Goal: Information Seeking & Learning: Learn about a topic

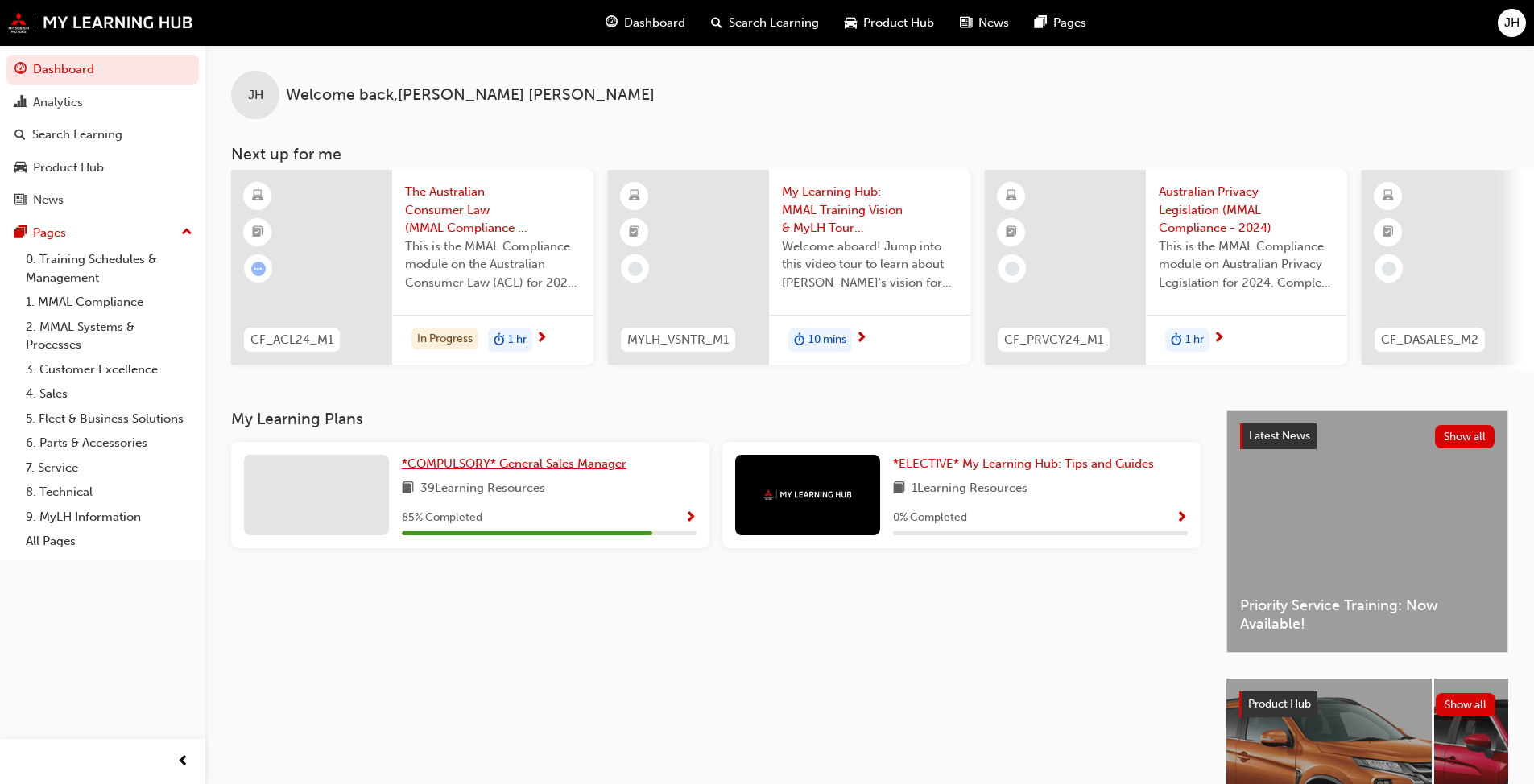
click at [493, 469] on span "*COMPULSORY* General Sales Manager" at bounding box center [514, 464] width 225 height 15
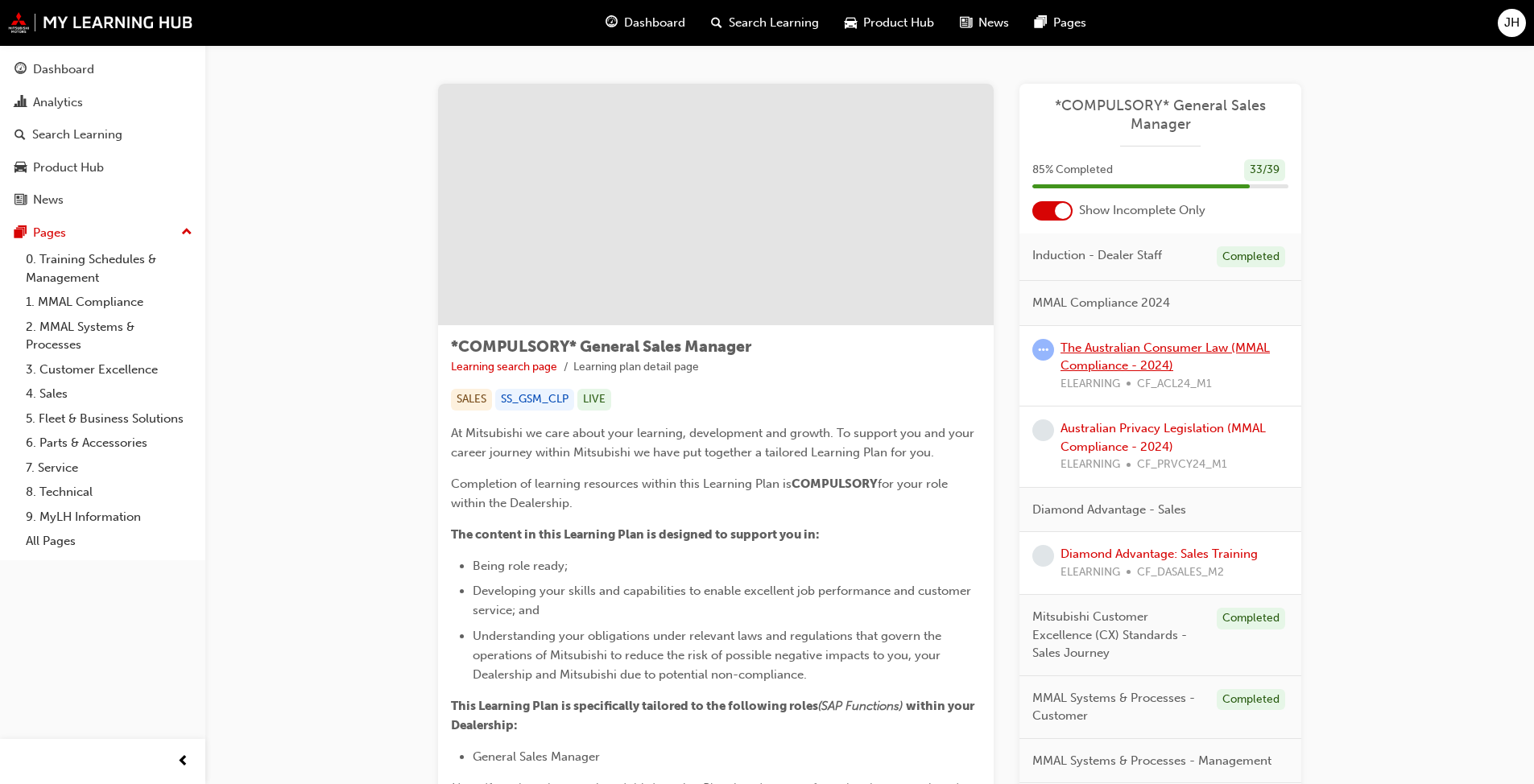
click at [804, 353] on link "The Australian Consumer Law (MMAL Compliance - 2024)" at bounding box center [1166, 357] width 209 height 33
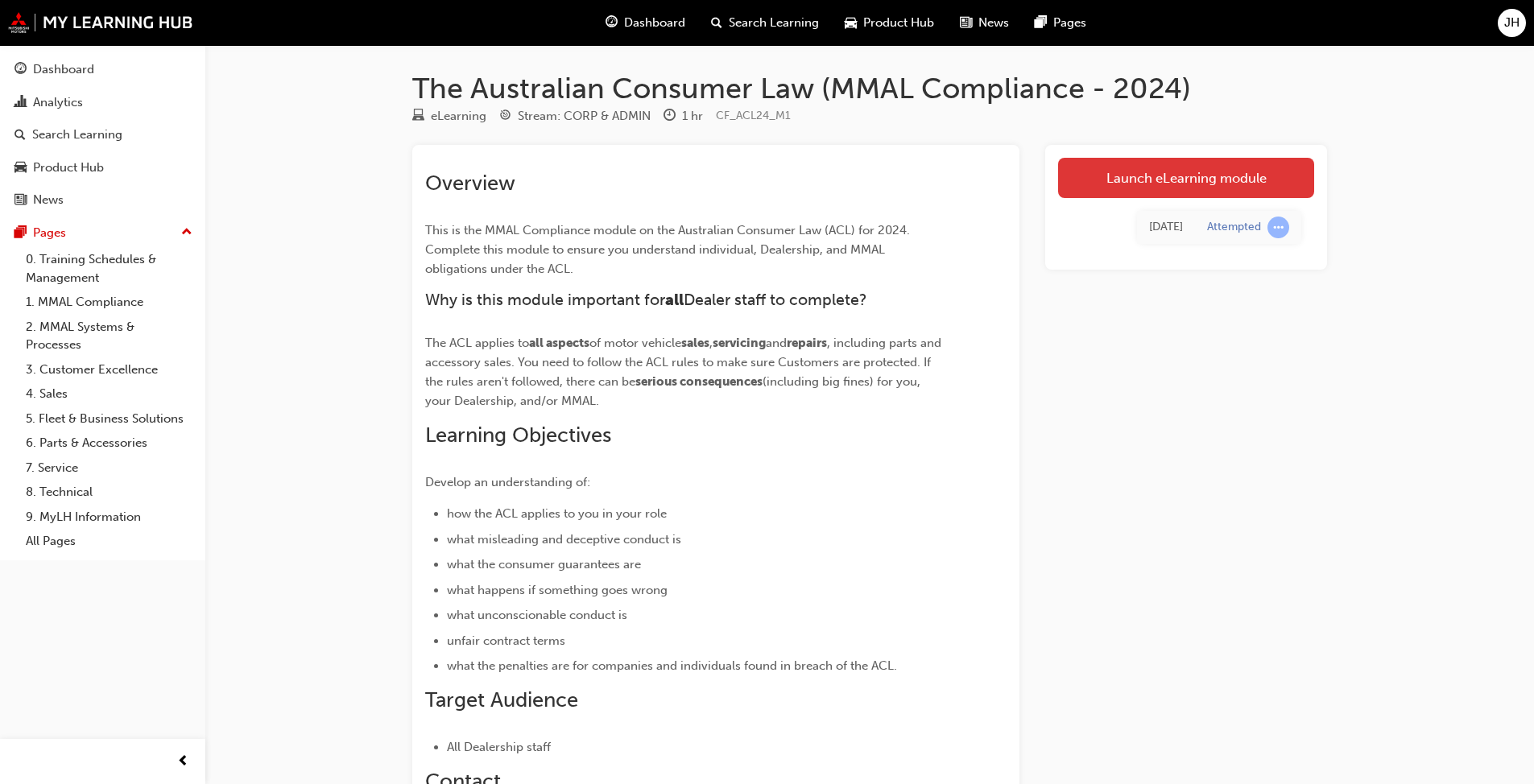
click at [804, 171] on link "Launch eLearning module" at bounding box center [1187, 178] width 256 height 41
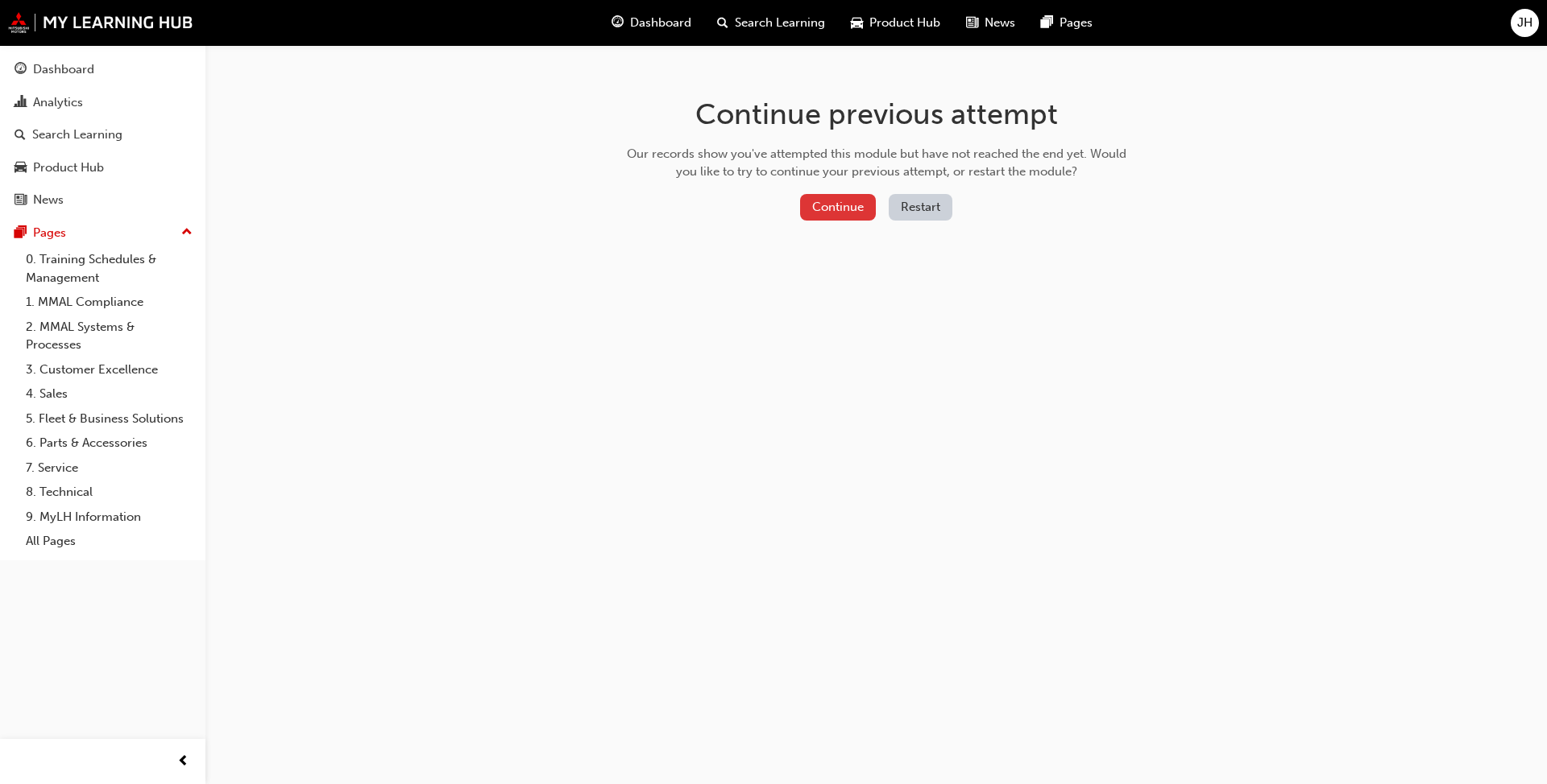
click at [805, 210] on button "Continue" at bounding box center [837, 207] width 76 height 27
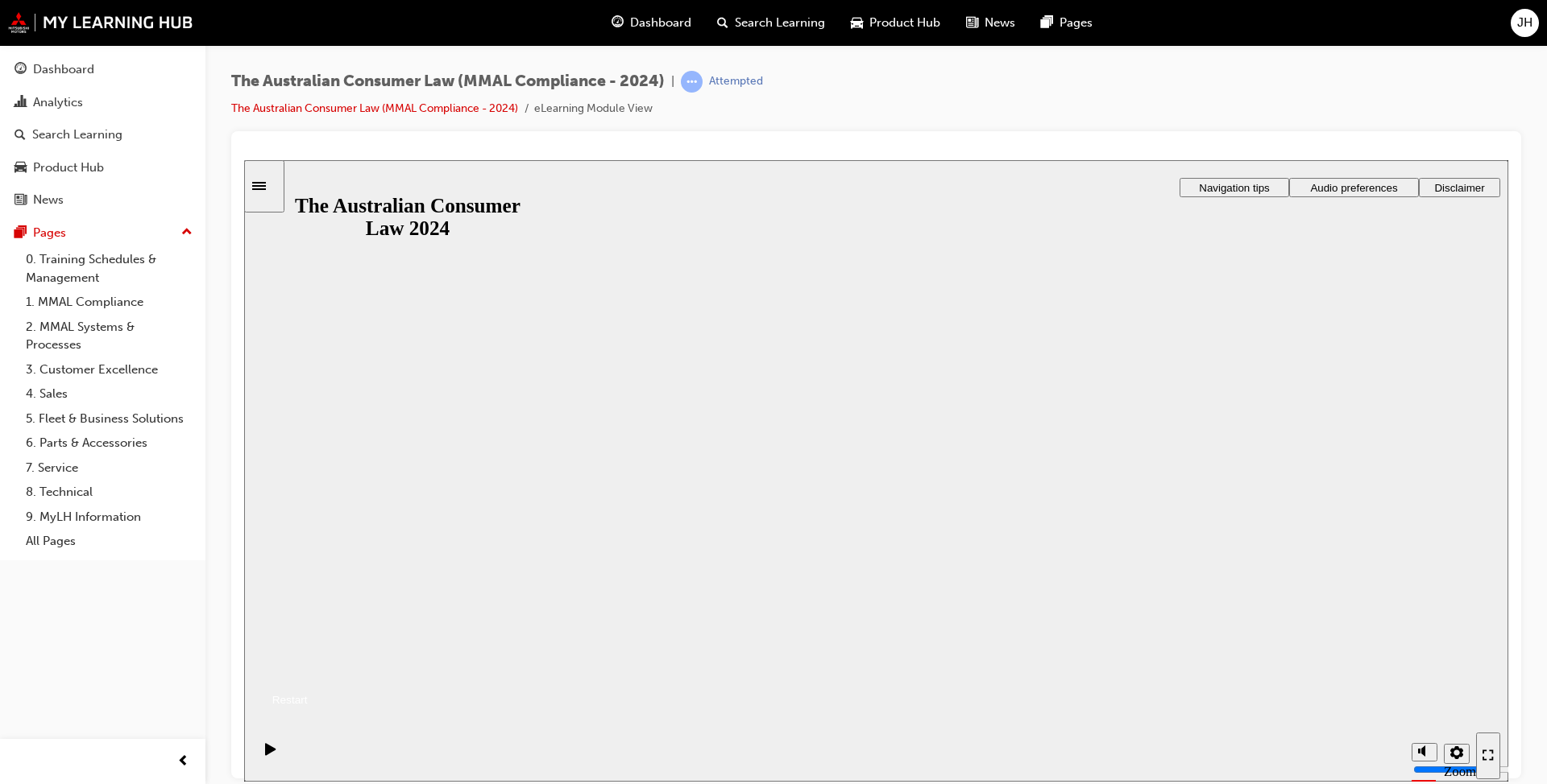
click at [308, 602] on button "Resume" at bounding box center [276, 681] width 63 height 21
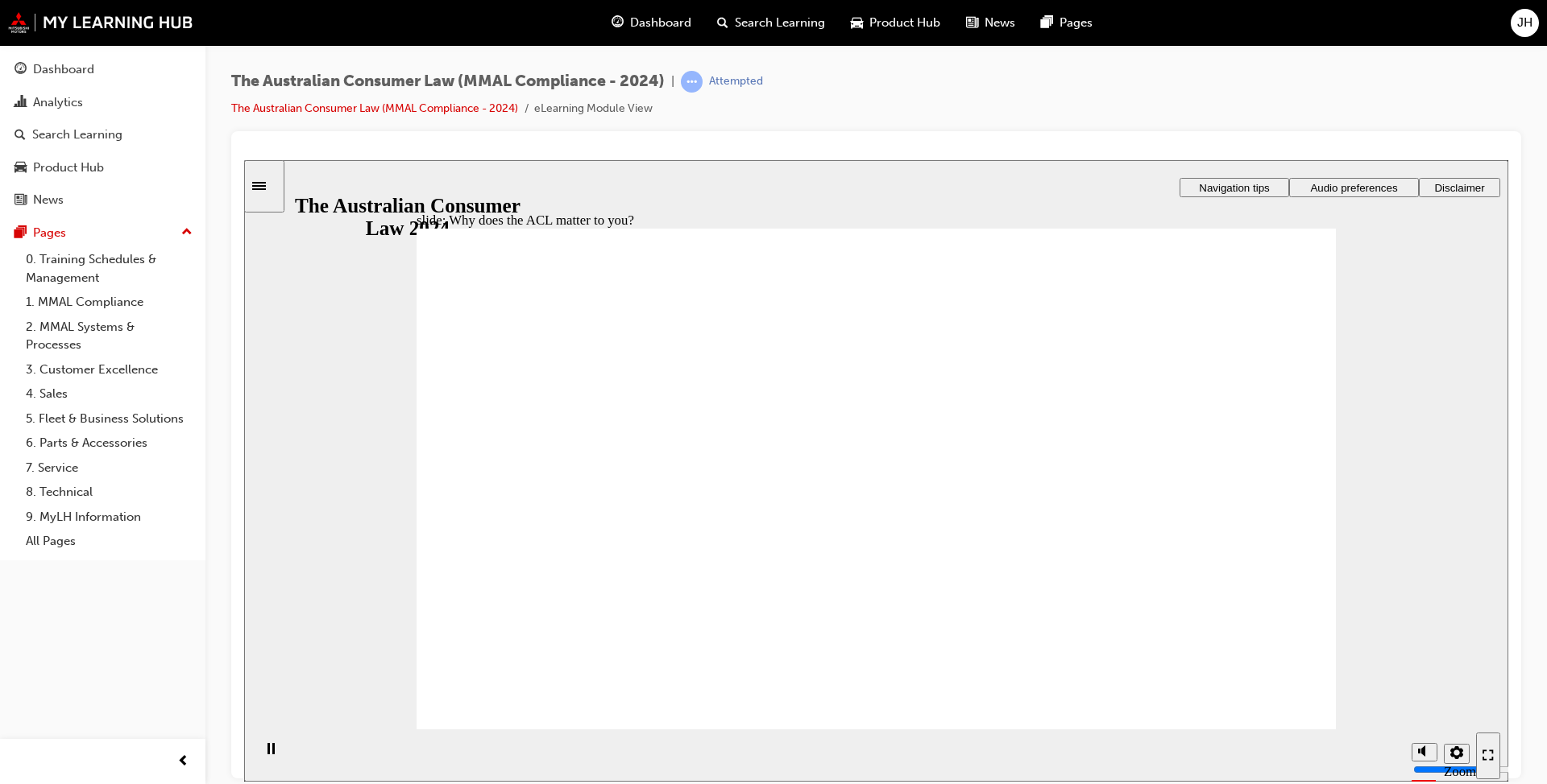
click at [805, 183] on span "Audio preferences" at bounding box center [1353, 187] width 87 height 12
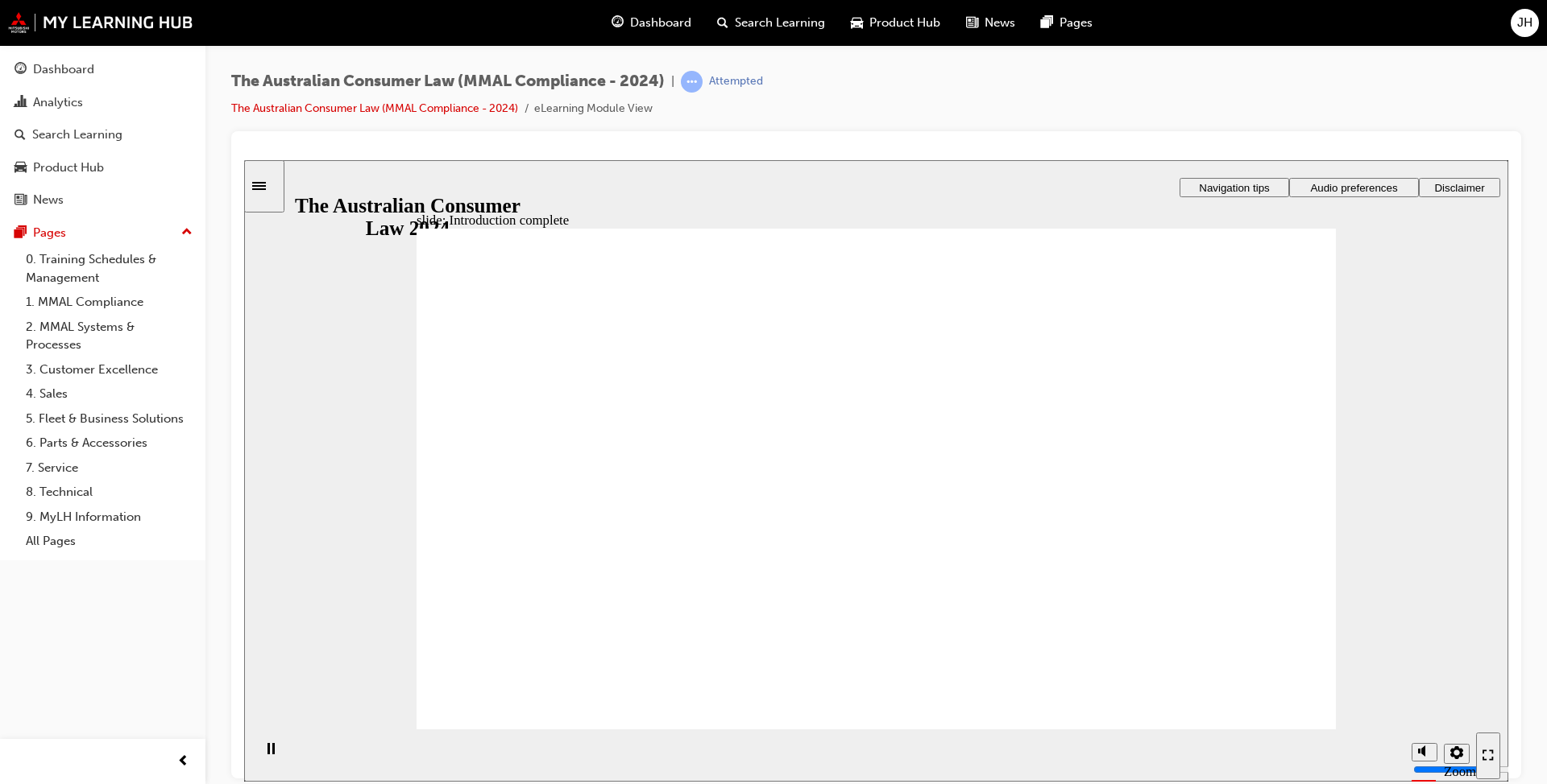
radio input "true"
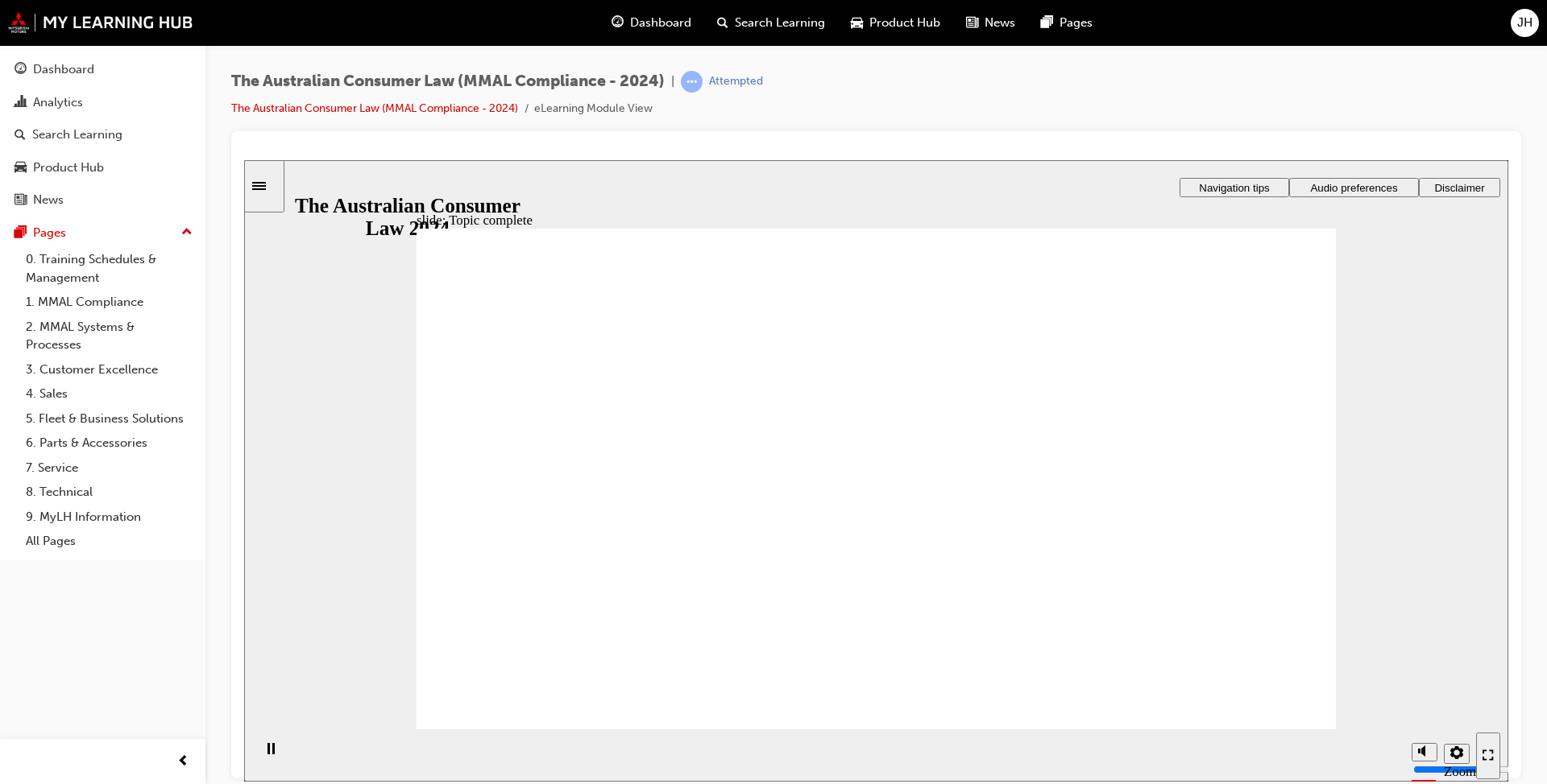
drag, startPoint x: 871, startPoint y: 404, endPoint x: 653, endPoint y: 586, distance: 284.0
drag, startPoint x: 881, startPoint y: 387, endPoint x: 1022, endPoint y: 549, distance: 214.8
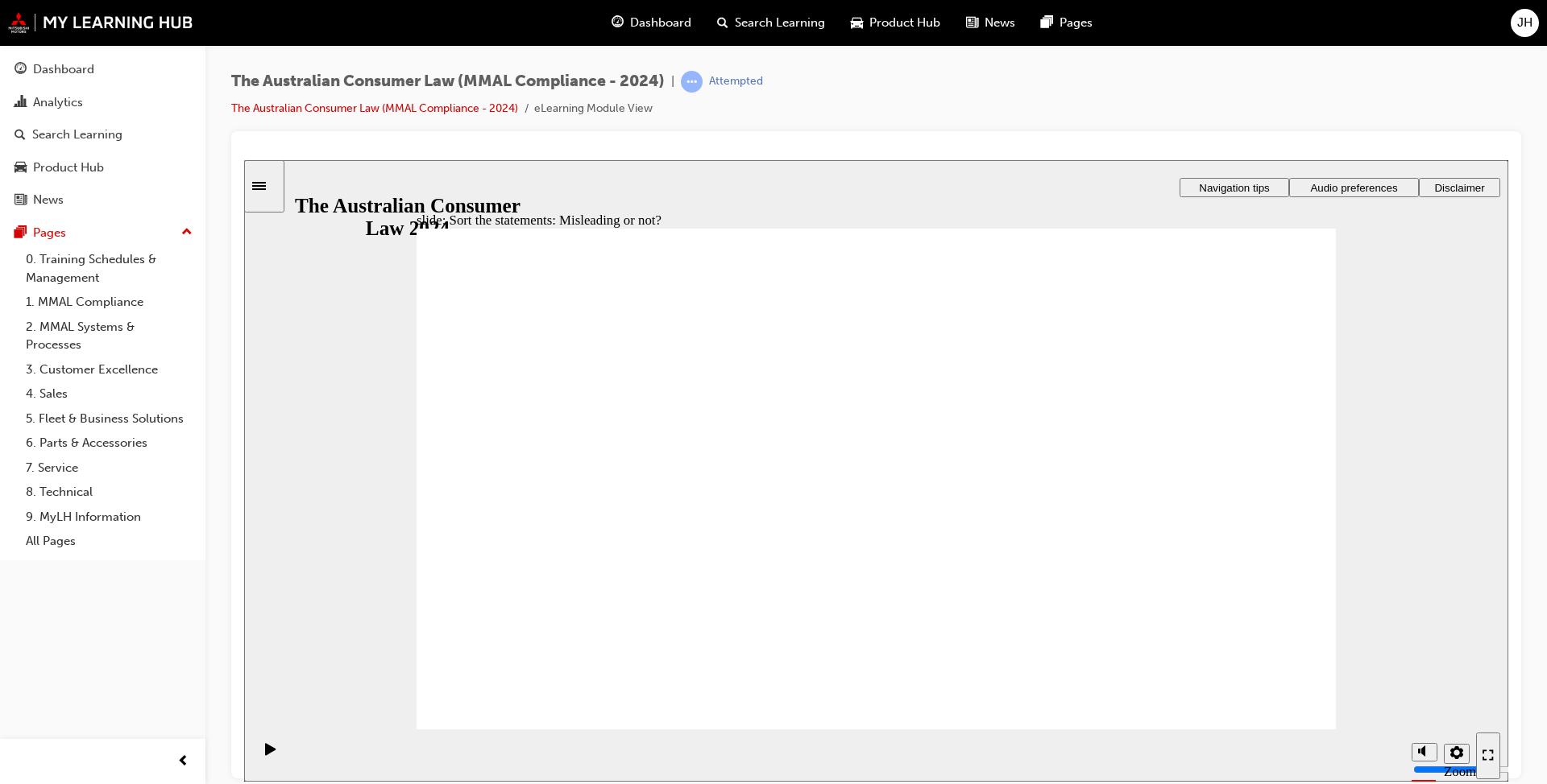
drag, startPoint x: 892, startPoint y: 411, endPoint x: 709, endPoint y: 570, distance: 242.4
drag, startPoint x: 884, startPoint y: 405, endPoint x: 1020, endPoint y: 575, distance: 217.7
drag, startPoint x: 880, startPoint y: 392, endPoint x: 684, endPoint y: 553, distance: 253.6
drag, startPoint x: 872, startPoint y: 404, endPoint x: 646, endPoint y: 569, distance: 279.8
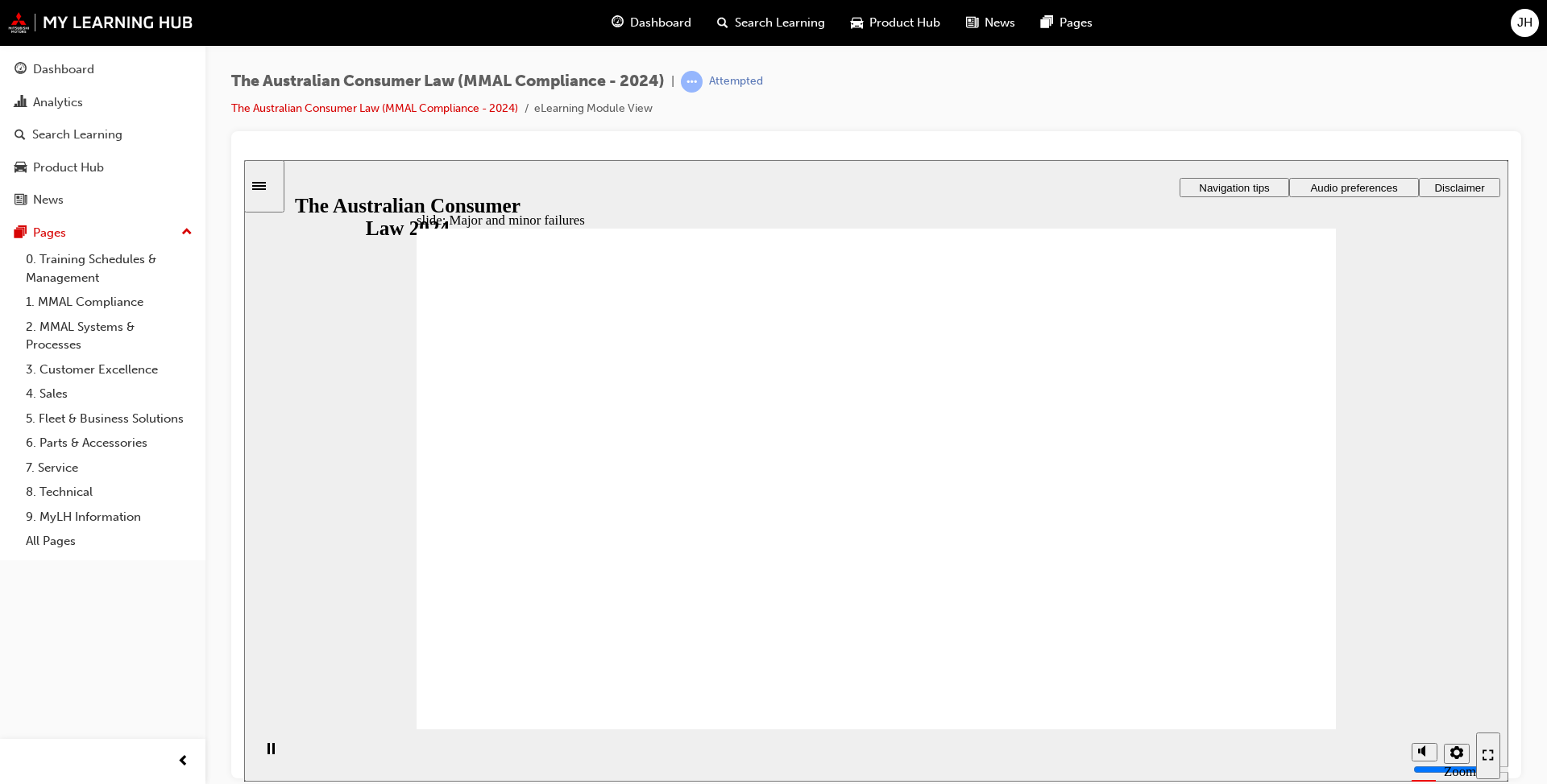
drag, startPoint x: 845, startPoint y: 390, endPoint x: 1096, endPoint y: 565, distance: 306.0
drag, startPoint x: 852, startPoint y: 394, endPoint x: 597, endPoint y: 596, distance: 325.3
drag, startPoint x: 860, startPoint y: 370, endPoint x: 1135, endPoint y: 539, distance: 322.8
drag, startPoint x: 868, startPoint y: 416, endPoint x: 574, endPoint y: 612, distance: 353.3
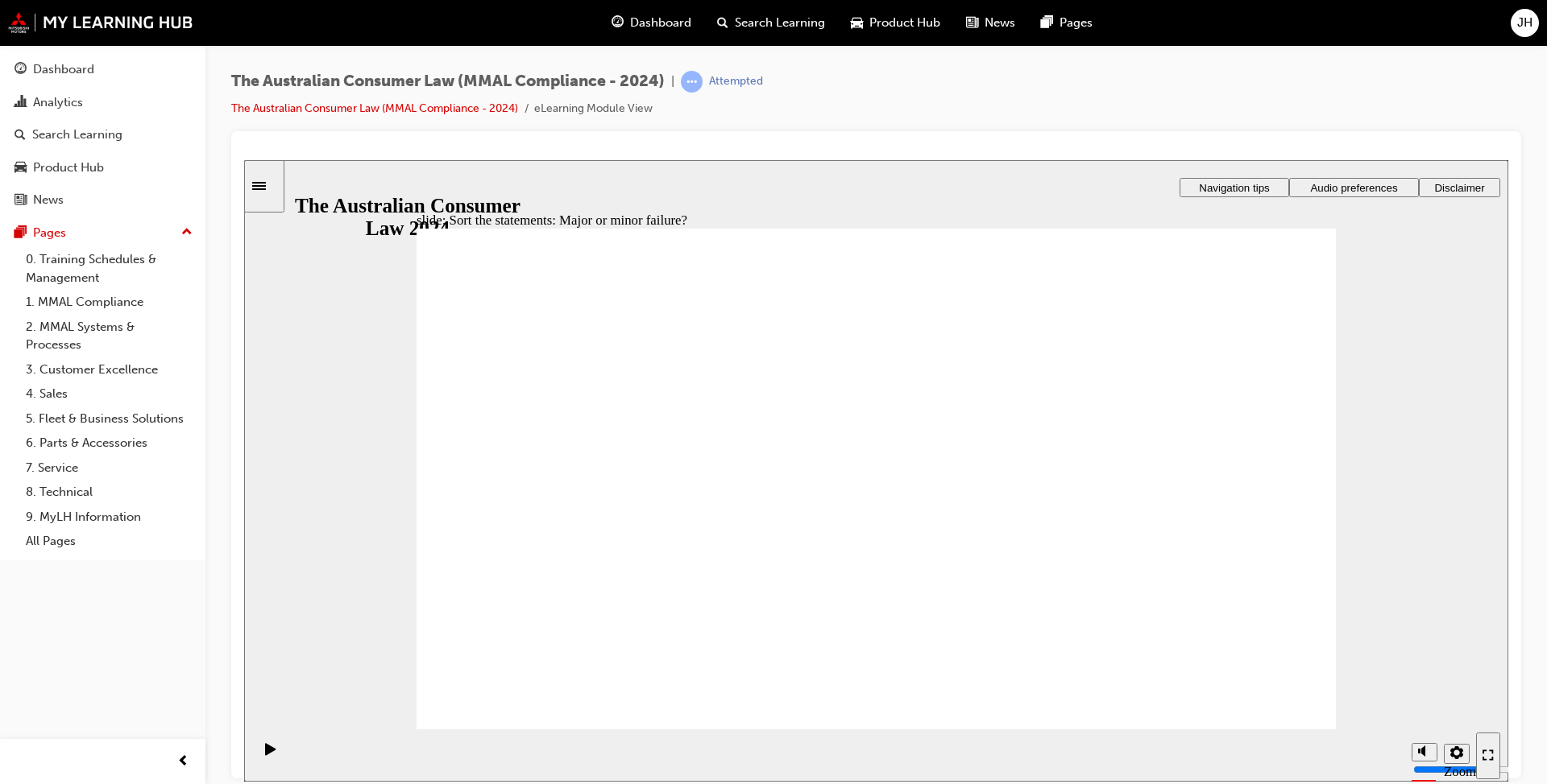
drag, startPoint x: 878, startPoint y: 388, endPoint x: 635, endPoint y: 555, distance: 294.9
drag, startPoint x: 880, startPoint y: 379, endPoint x: 1143, endPoint y: 534, distance: 305.3
drag, startPoint x: 1153, startPoint y: 571, endPoint x: 858, endPoint y: 406, distance: 338.0
drag, startPoint x: 872, startPoint y: 390, endPoint x: 645, endPoint y: 549, distance: 277.1
drag, startPoint x: 868, startPoint y: 381, endPoint x: 562, endPoint y: 627, distance: 392.6
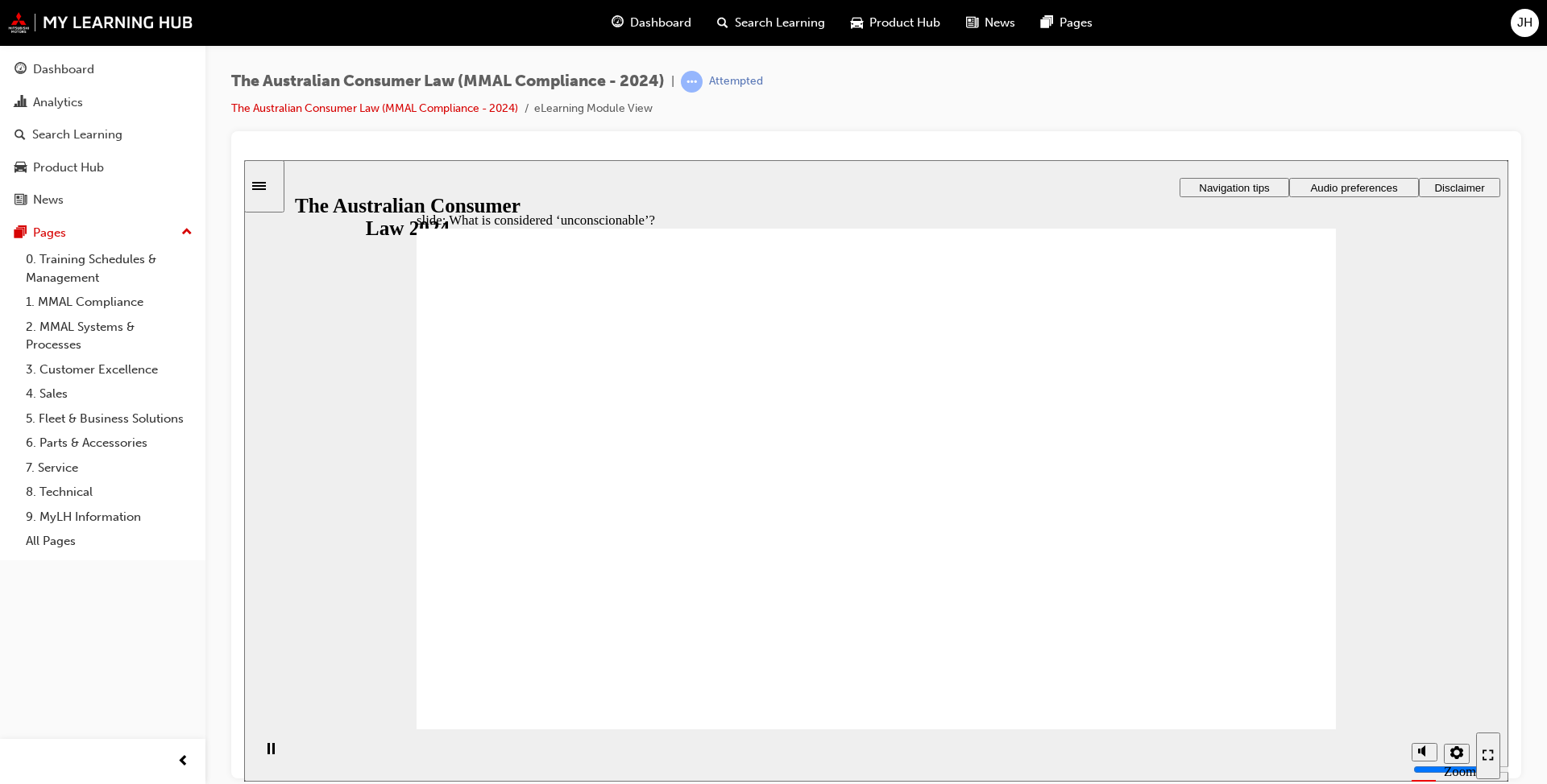
drag, startPoint x: 857, startPoint y: 408, endPoint x: 578, endPoint y: 594, distance: 335.3
drag, startPoint x: 881, startPoint y: 399, endPoint x: 587, endPoint y: 545, distance: 328.3
drag, startPoint x: 898, startPoint y: 394, endPoint x: 1159, endPoint y: 502, distance: 282.5
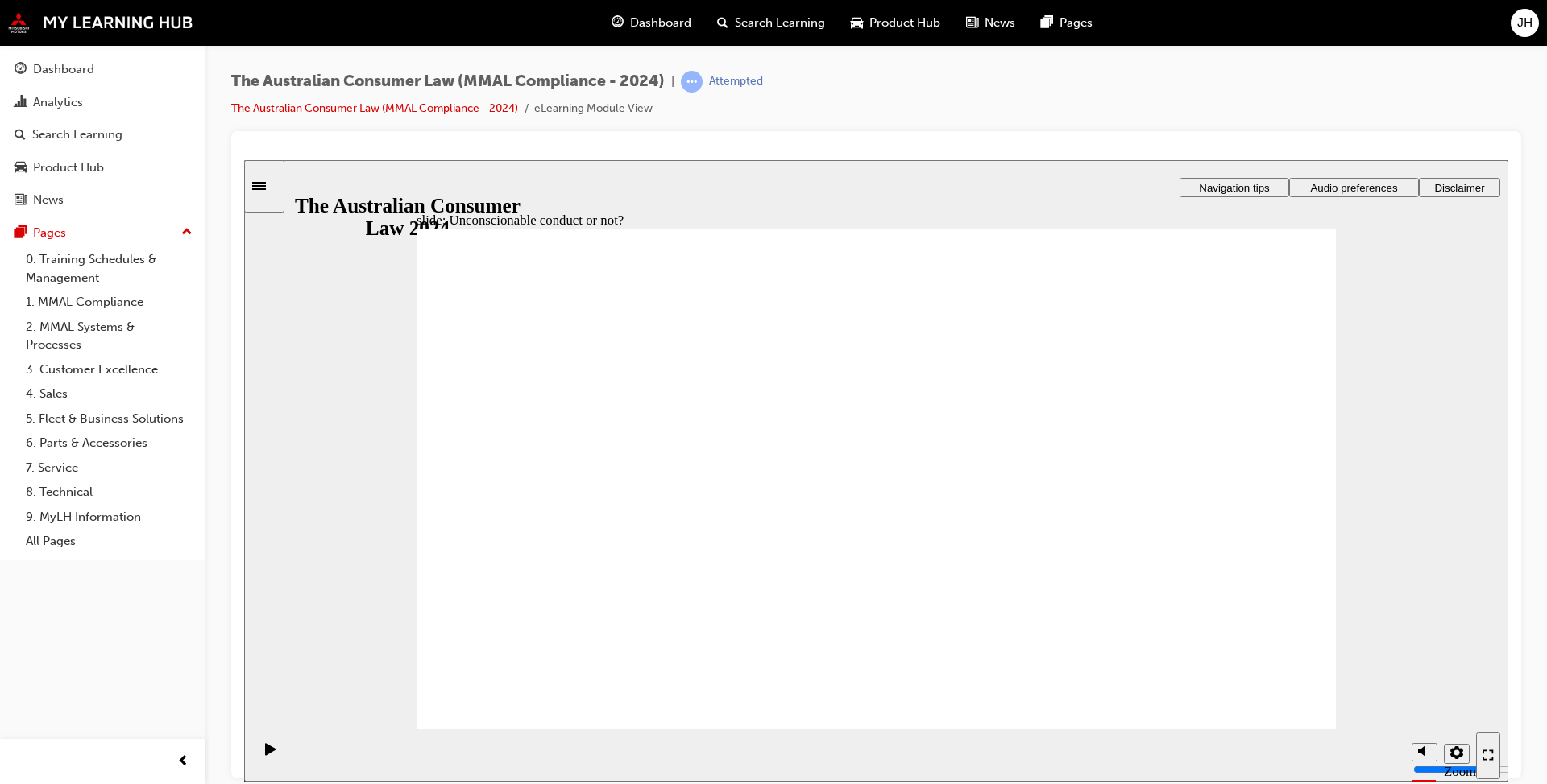
drag, startPoint x: 850, startPoint y: 419, endPoint x: 496, endPoint y: 588, distance: 392.3
drag, startPoint x: 861, startPoint y: 413, endPoint x: 603, endPoint y: 572, distance: 303.1
drag, startPoint x: 844, startPoint y: 387, endPoint x: 572, endPoint y: 533, distance: 308.7
drag, startPoint x: 835, startPoint y: 422, endPoint x: 1079, endPoint y: 575, distance: 288.0
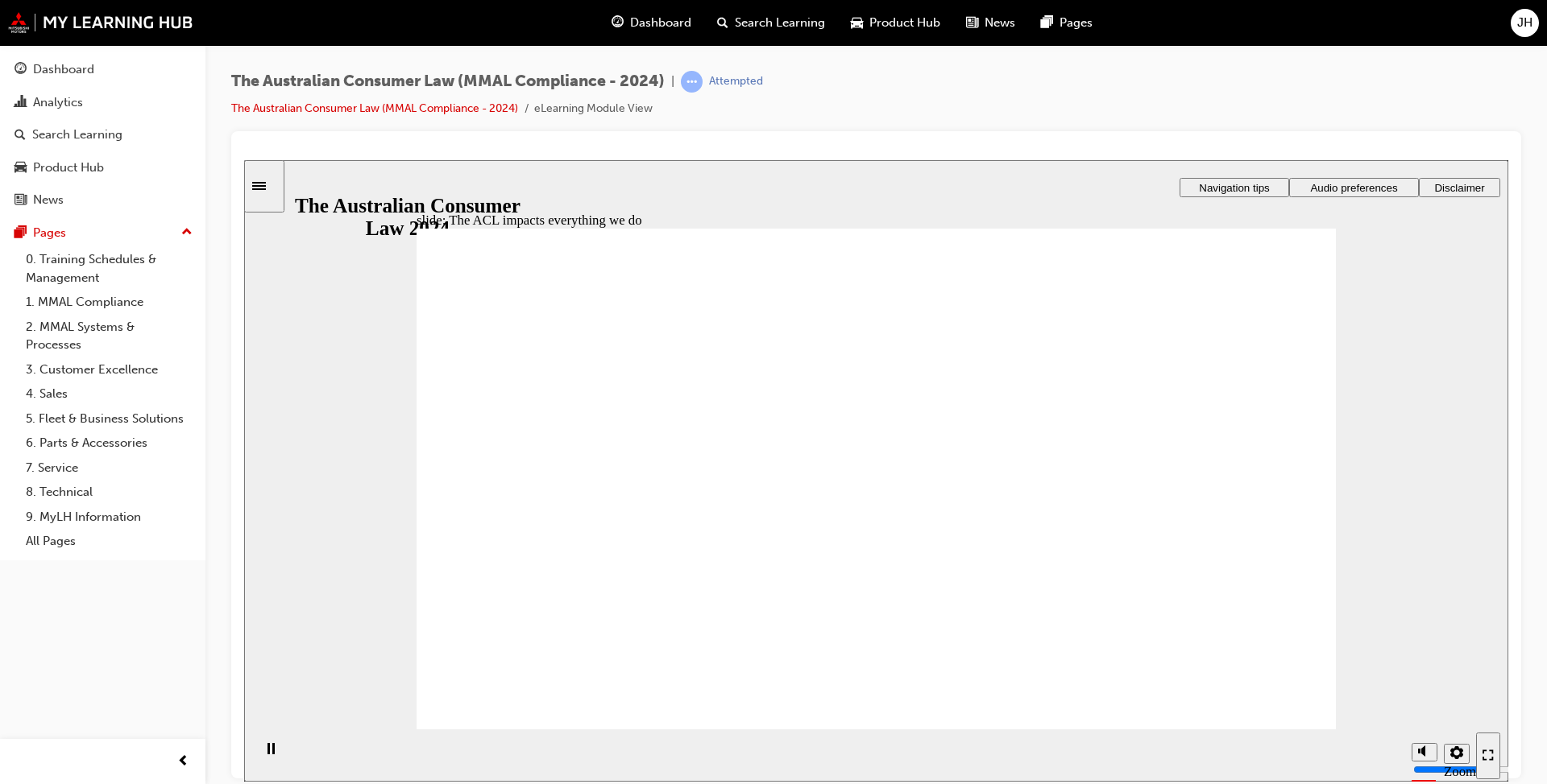
radio input "true"
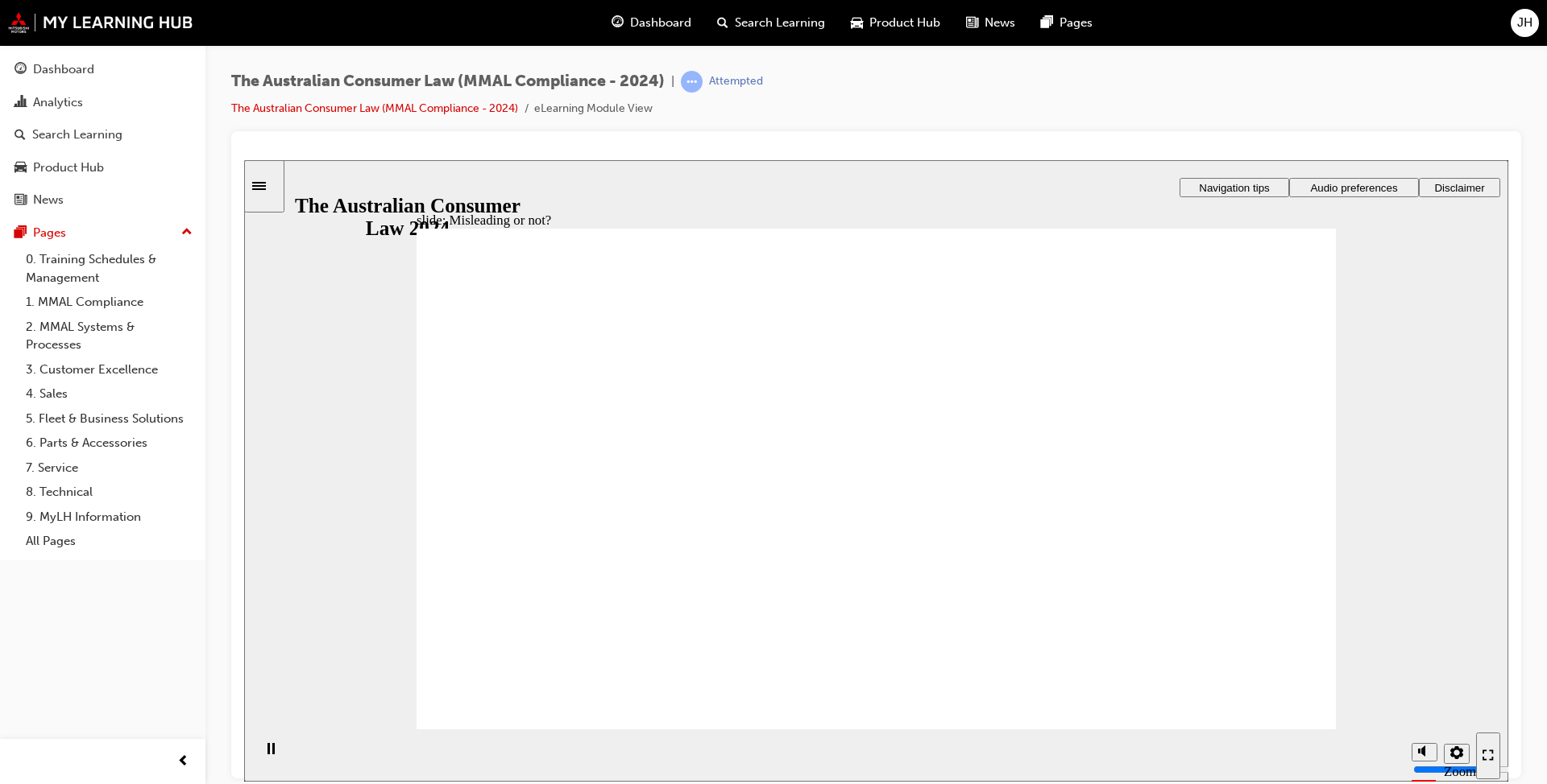
drag, startPoint x: 895, startPoint y: 393, endPoint x: 685, endPoint y: 558, distance: 267.1
drag, startPoint x: 906, startPoint y: 442, endPoint x: 1038, endPoint y: 609, distance: 212.9
drag, startPoint x: 871, startPoint y: 420, endPoint x: 695, endPoint y: 592, distance: 246.1
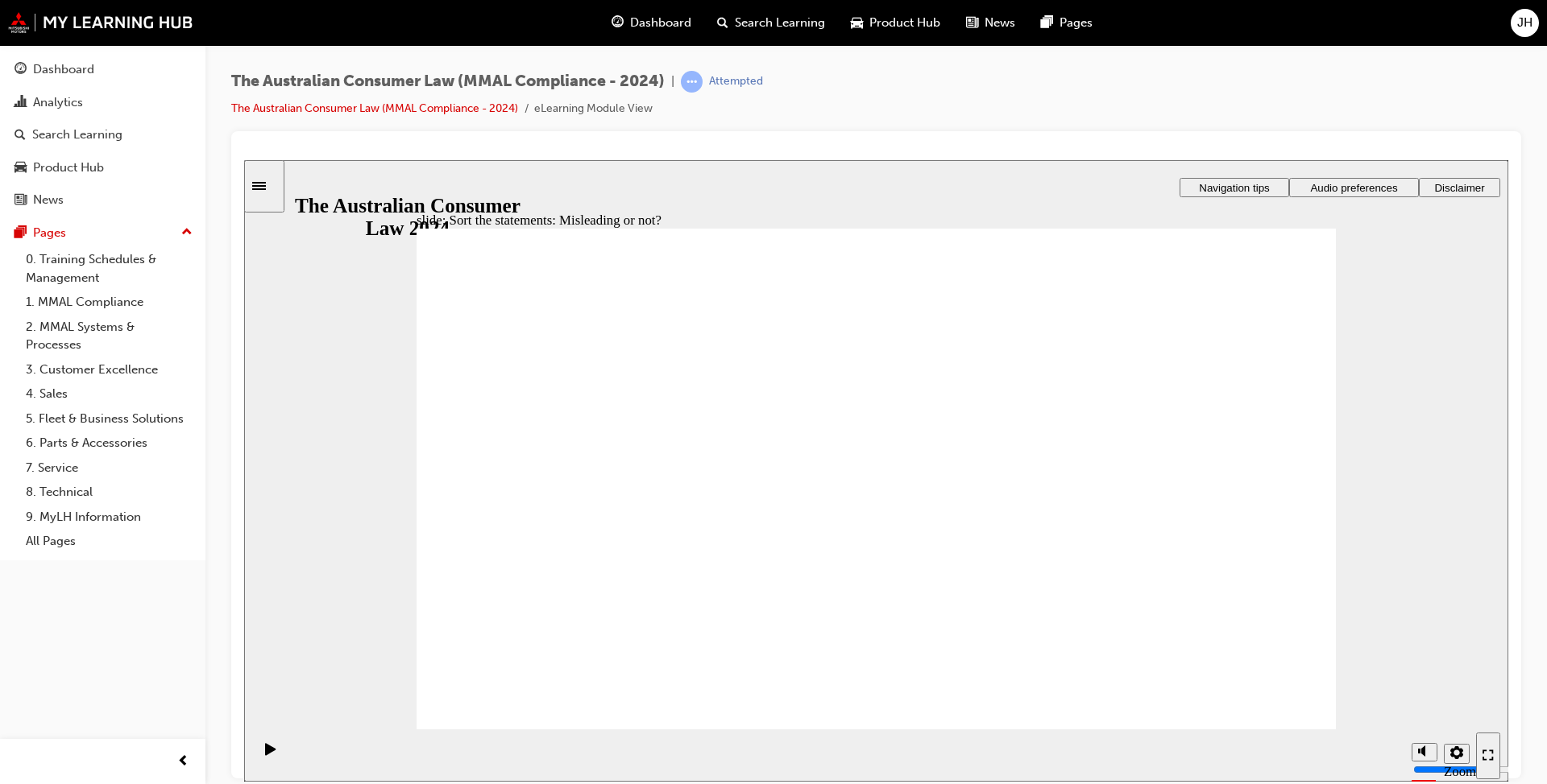
drag, startPoint x: 908, startPoint y: 420, endPoint x: 1062, endPoint y: 562, distance: 209.5
drag, startPoint x: 910, startPoint y: 411, endPoint x: 681, endPoint y: 554, distance: 270.0
drag, startPoint x: 842, startPoint y: 421, endPoint x: 620, endPoint y: 577, distance: 271.3
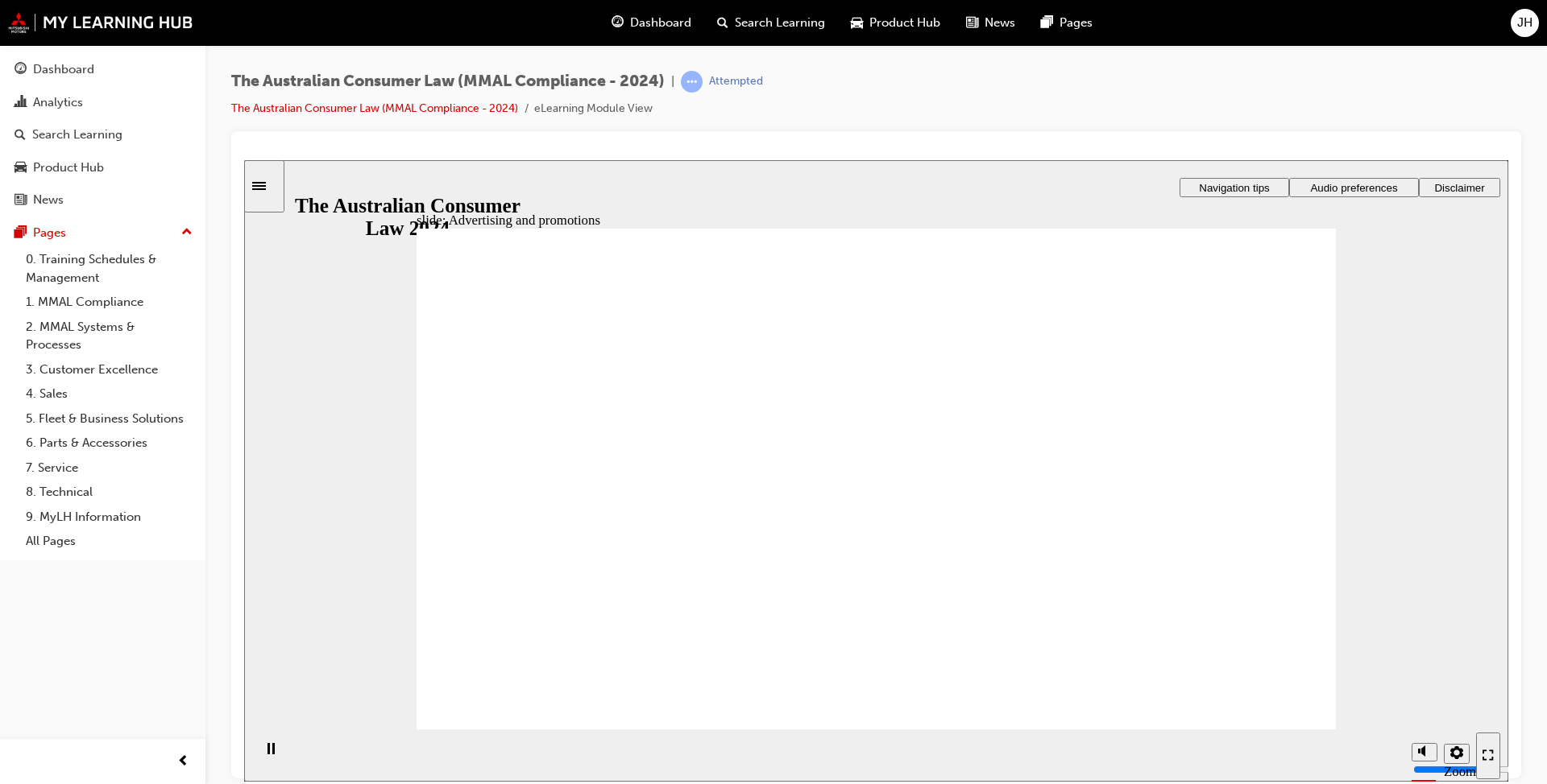
drag, startPoint x: 1179, startPoint y: 386, endPoint x: 953, endPoint y: 530, distance: 268.0
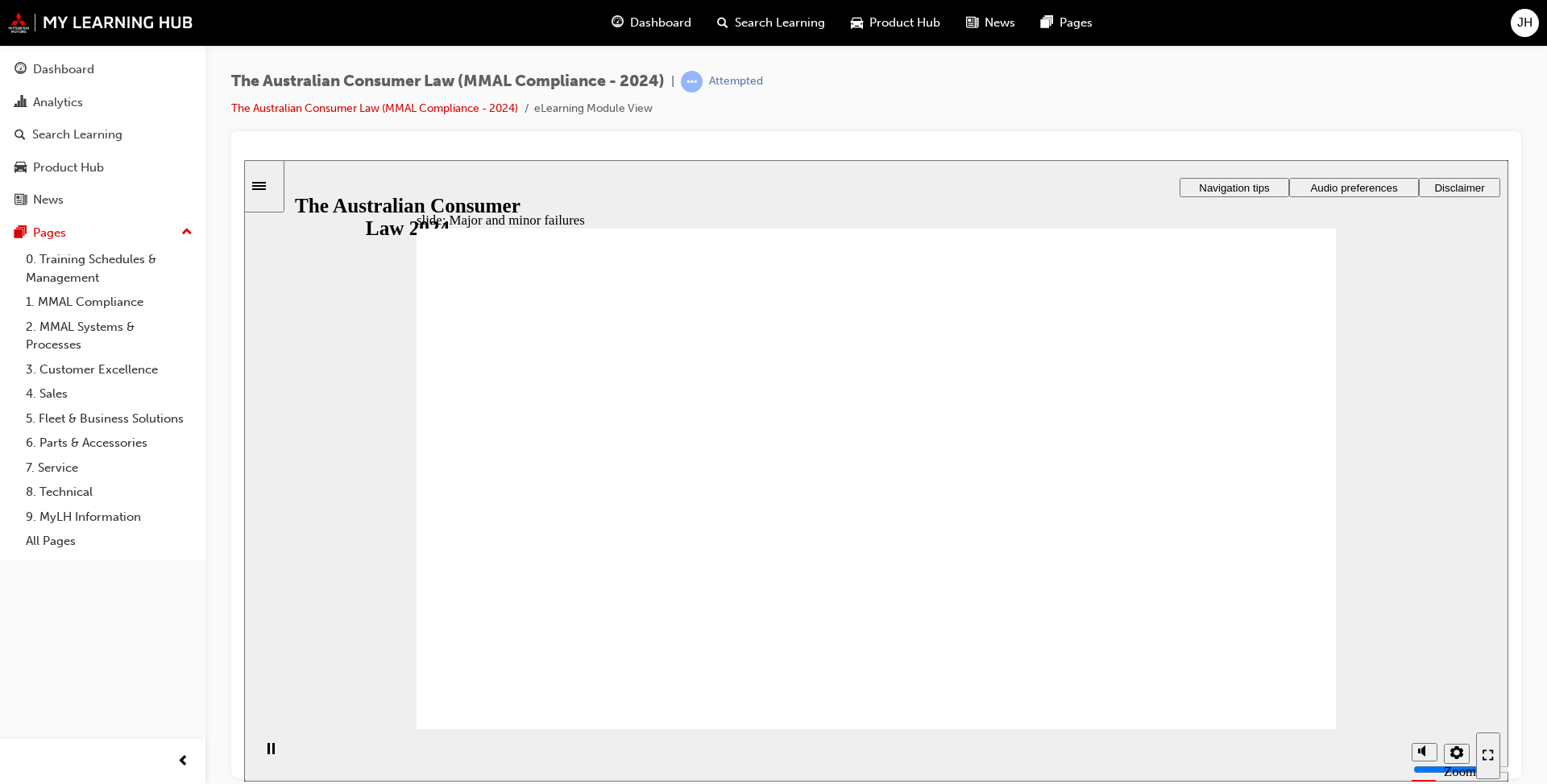
drag, startPoint x: 885, startPoint y: 390, endPoint x: 1160, endPoint y: 575, distance: 331.4
drag, startPoint x: 853, startPoint y: 396, endPoint x: 610, endPoint y: 591, distance: 311.6
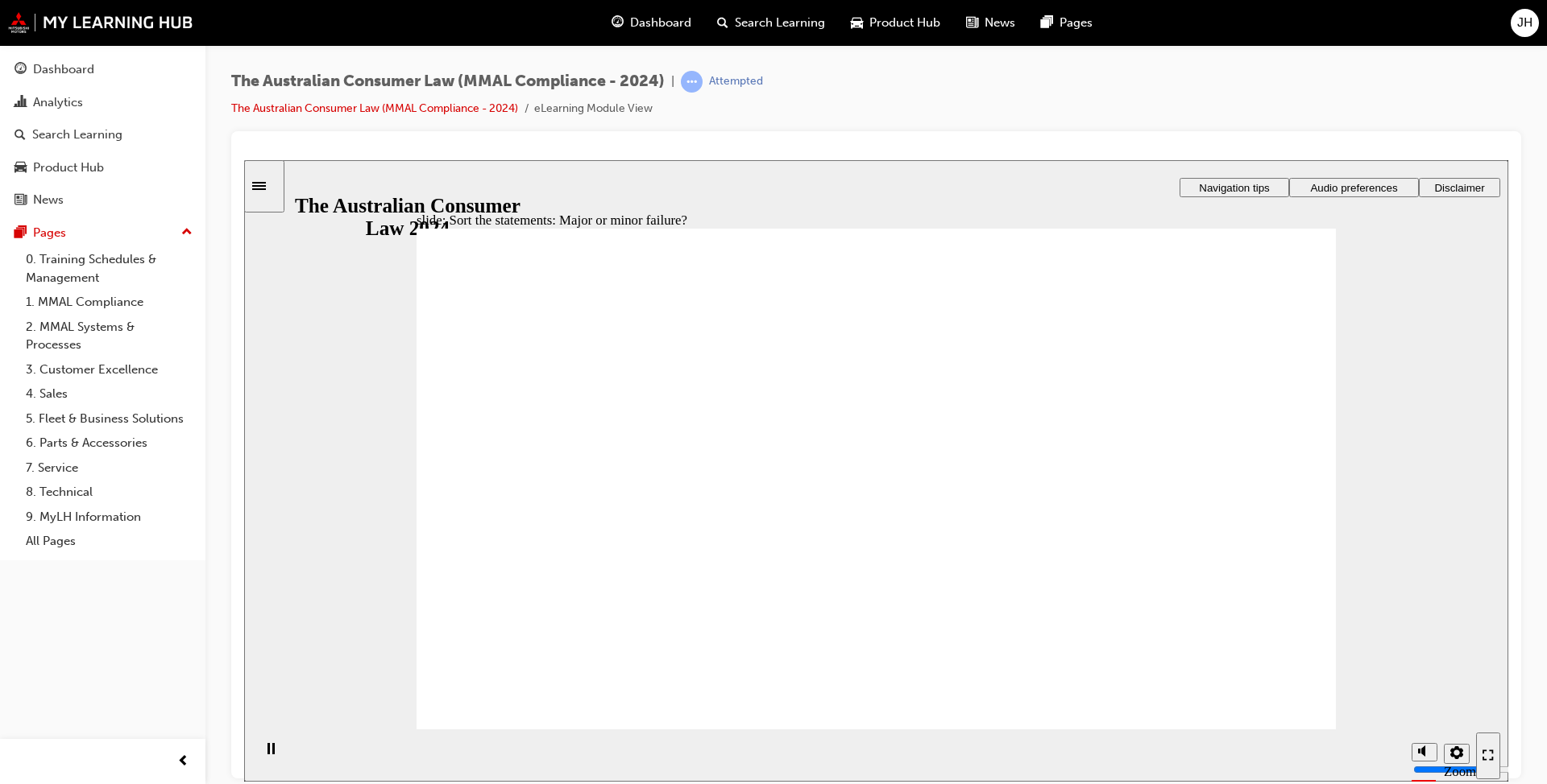
drag, startPoint x: 897, startPoint y: 370, endPoint x: 1146, endPoint y: 543, distance: 303.2
drag, startPoint x: 884, startPoint y: 385, endPoint x: 642, endPoint y: 593, distance: 319.1
drag, startPoint x: 870, startPoint y: 381, endPoint x: 622, endPoint y: 571, distance: 312.4
drag, startPoint x: 868, startPoint y: 375, endPoint x: 1177, endPoint y: 611, distance: 388.8
drag, startPoint x: 1190, startPoint y: 594, endPoint x: 651, endPoint y: 554, distance: 540.5
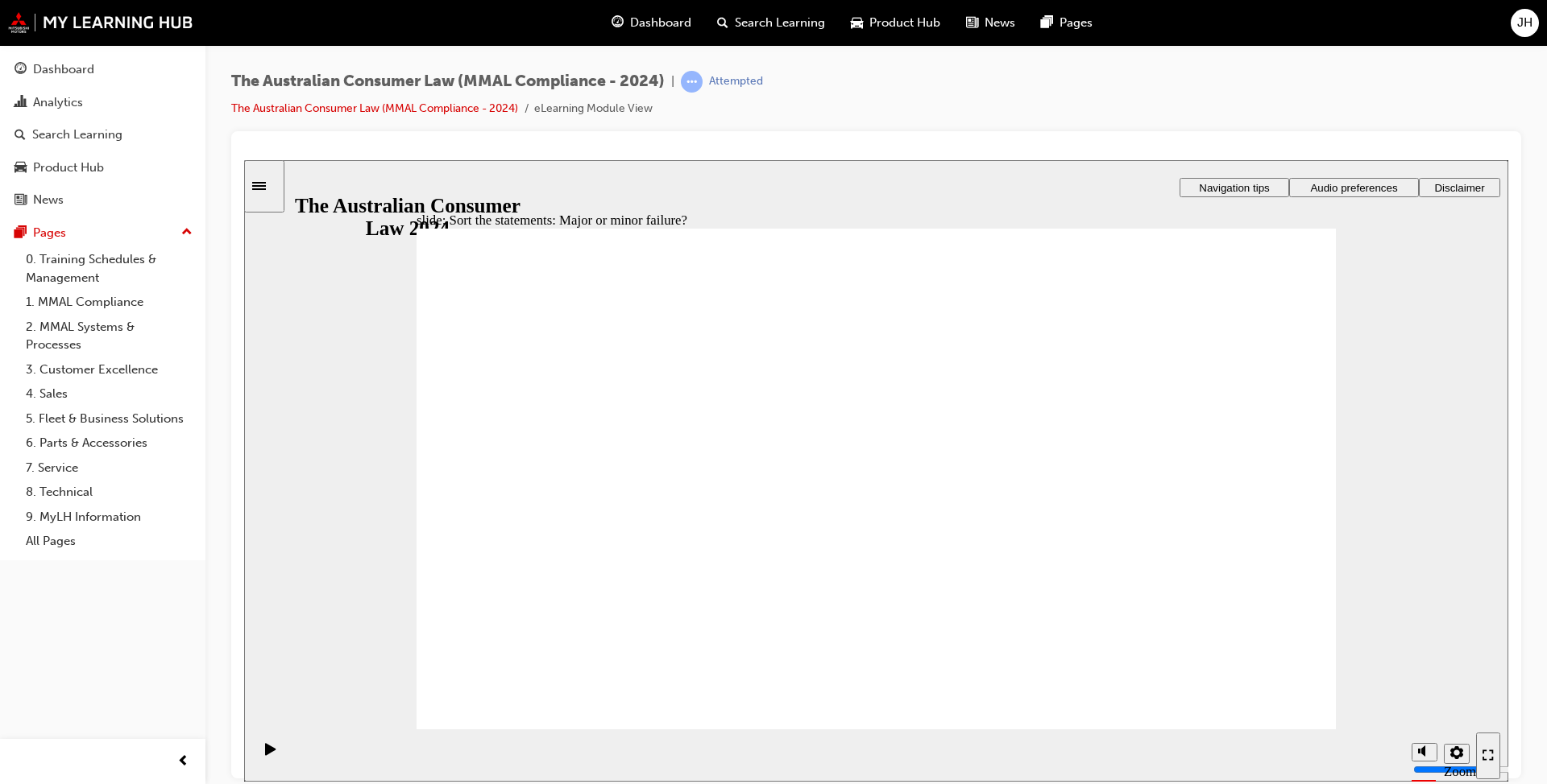
drag, startPoint x: 871, startPoint y: 382, endPoint x: 614, endPoint y: 588, distance: 329.4
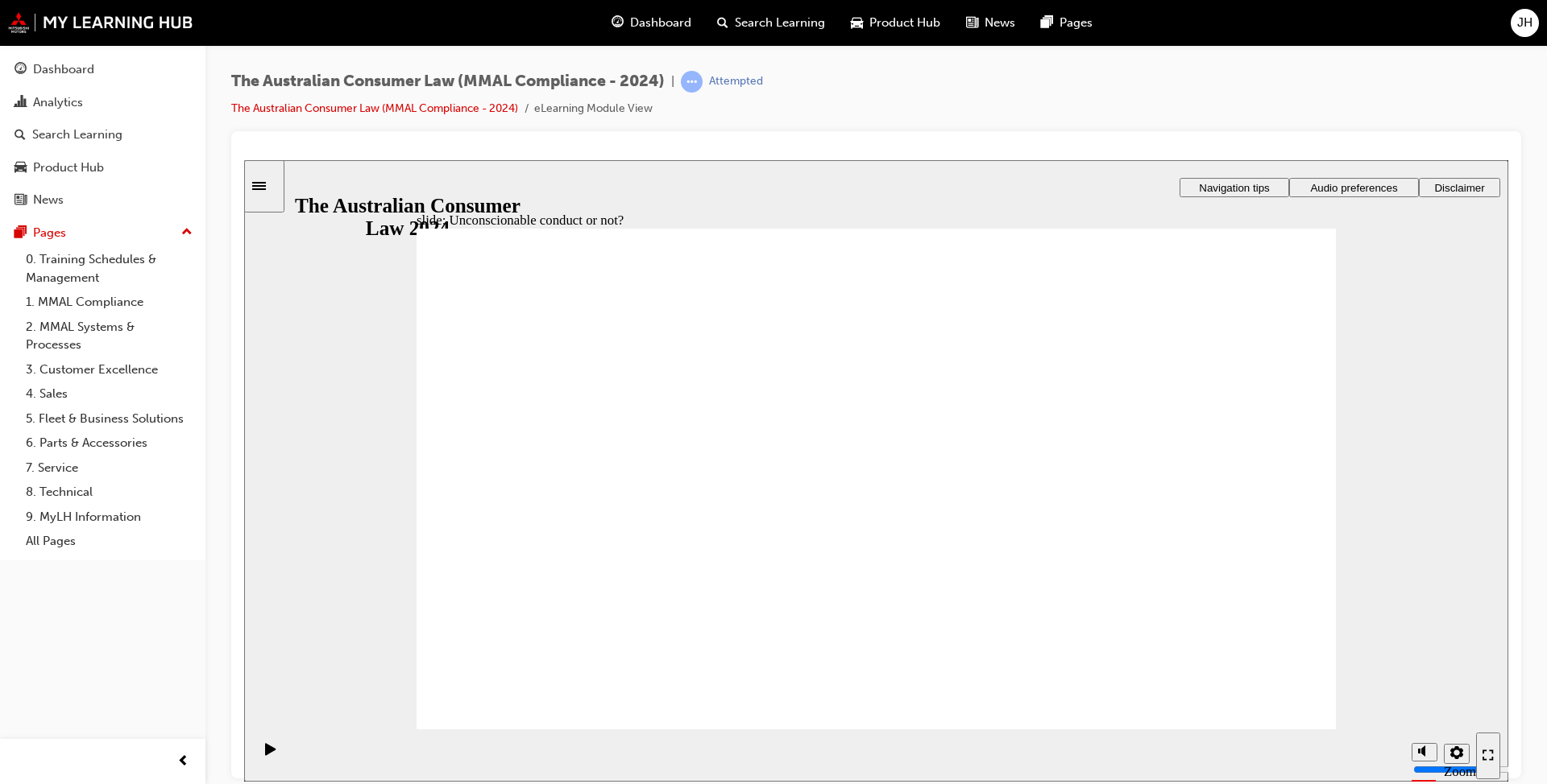
drag, startPoint x: 875, startPoint y: 390, endPoint x: 610, endPoint y: 545, distance: 307.0
drag, startPoint x: 908, startPoint y: 388, endPoint x: 657, endPoint y: 558, distance: 303.2
drag, startPoint x: 876, startPoint y: 382, endPoint x: 1133, endPoint y: 534, distance: 298.6
drag, startPoint x: 876, startPoint y: 398, endPoint x: 618, endPoint y: 575, distance: 312.9
drag, startPoint x: 841, startPoint y: 407, endPoint x: 552, endPoint y: 590, distance: 342.1
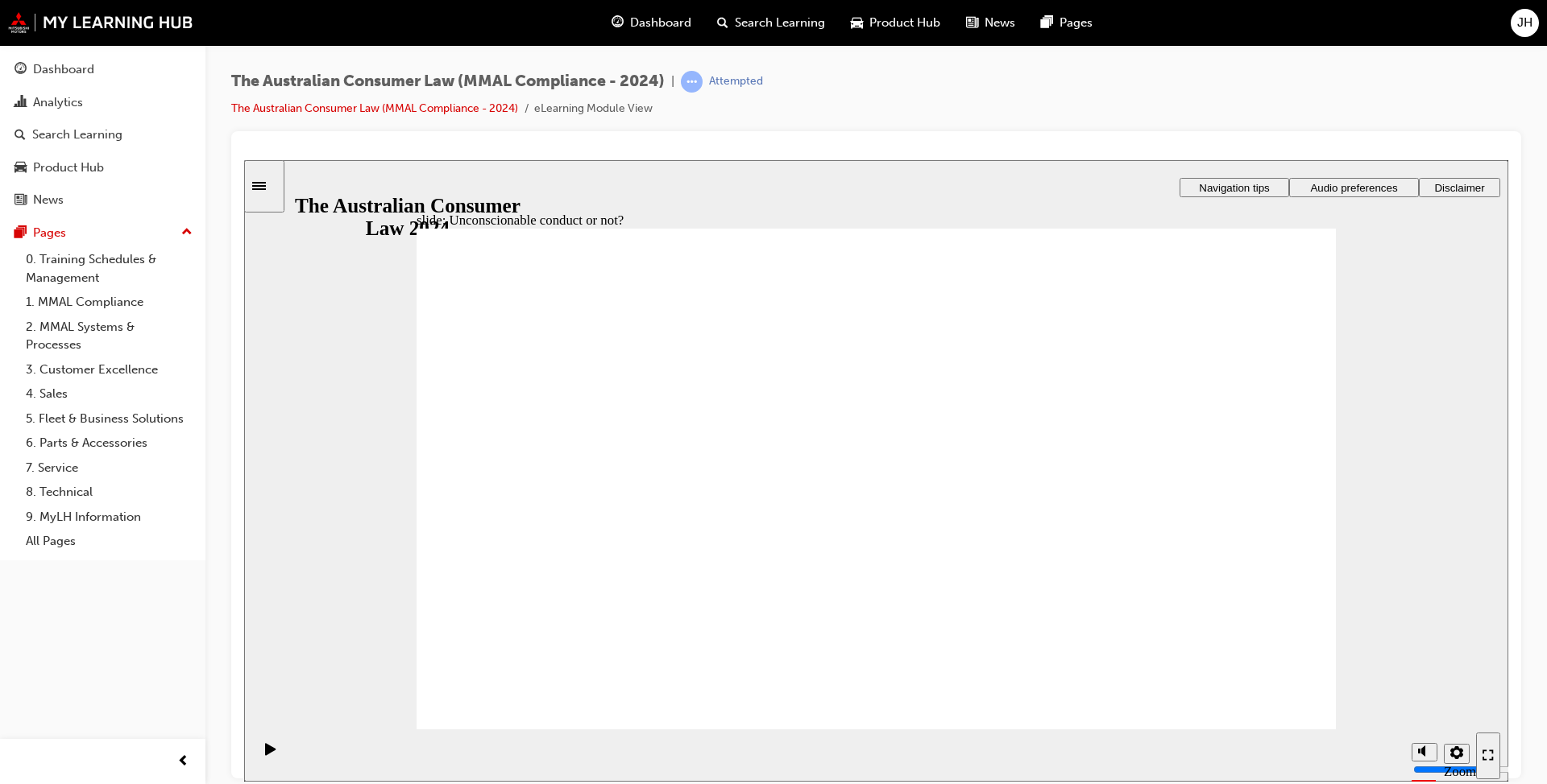
drag, startPoint x: 840, startPoint y: 403, endPoint x: 539, endPoint y: 590, distance: 354.4
drag, startPoint x: 859, startPoint y: 394, endPoint x: 1152, endPoint y: 547, distance: 330.5
click at [1427, 748] on div "misc controls" at bounding box center [1424, 730] width 24 height 60
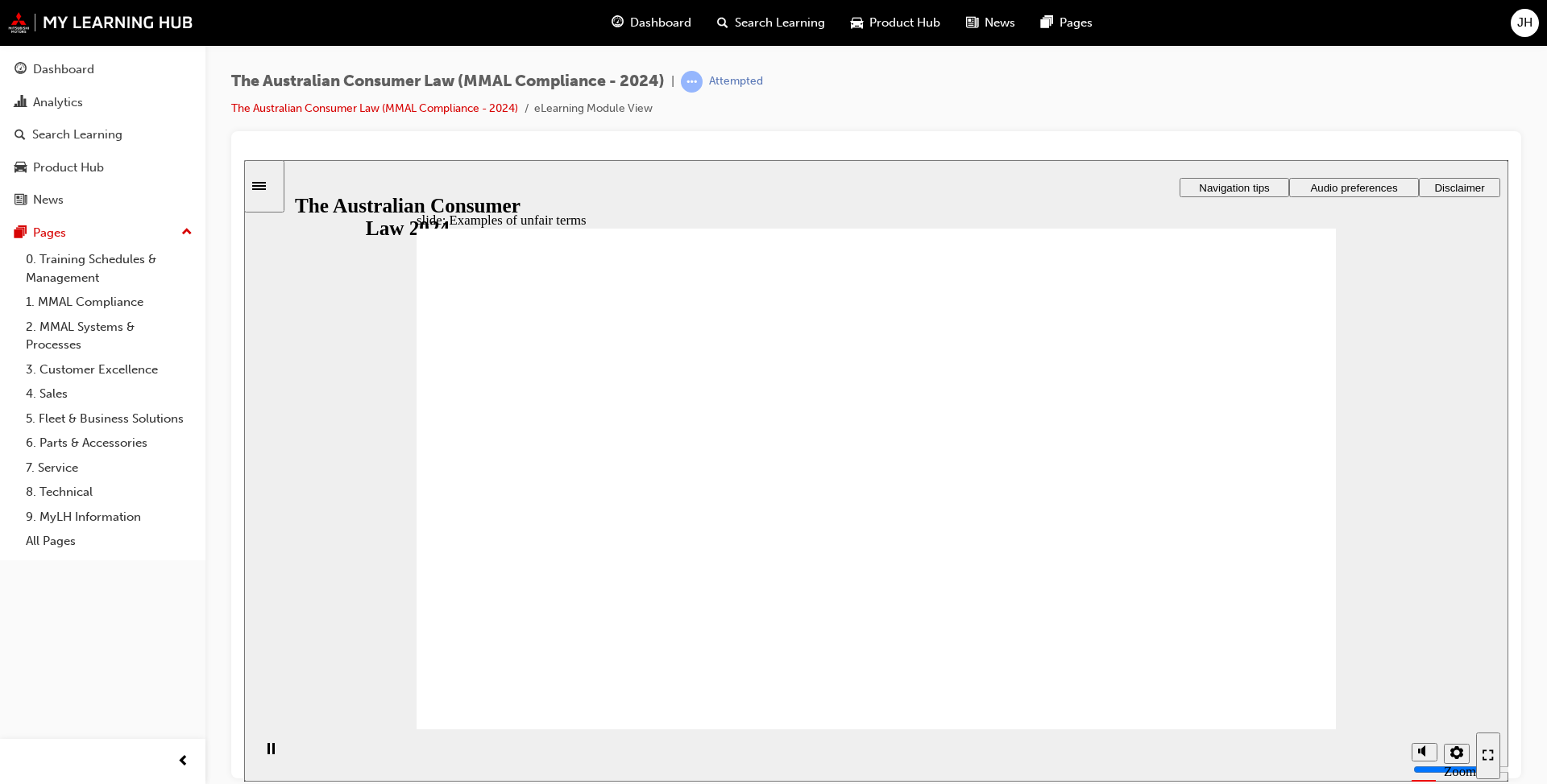
drag, startPoint x: 849, startPoint y: 390, endPoint x: 1121, endPoint y: 569, distance: 325.6
drag, startPoint x: 887, startPoint y: 415, endPoint x: 601, endPoint y: 558, distance: 319.8
drag, startPoint x: 879, startPoint y: 377, endPoint x: 620, endPoint y: 494, distance: 284.2
drag, startPoint x: 570, startPoint y: 540, endPoint x: 1185, endPoint y: 559, distance: 615.3
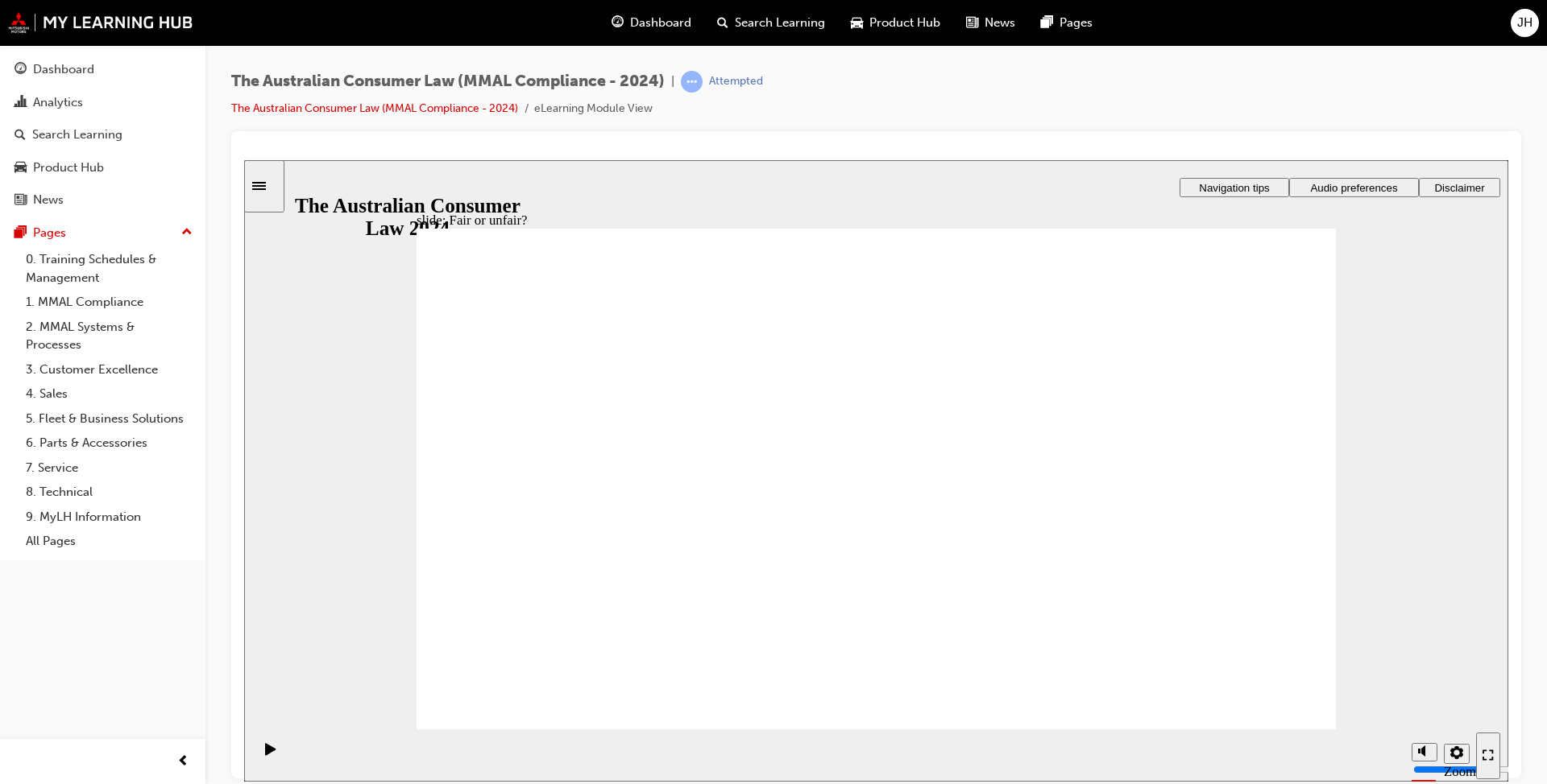
drag, startPoint x: 856, startPoint y: 402, endPoint x: 605, endPoint y: 549, distance: 290.9
drag, startPoint x: 604, startPoint y: 536, endPoint x: 1255, endPoint y: 578, distance: 652.4
drag, startPoint x: 876, startPoint y: 413, endPoint x: 1205, endPoint y: 598, distance: 377.4
drag, startPoint x: 886, startPoint y: 407, endPoint x: 622, endPoint y: 550, distance: 300.2
drag, startPoint x: 853, startPoint y: 406, endPoint x: 1192, endPoint y: 578, distance: 380.1
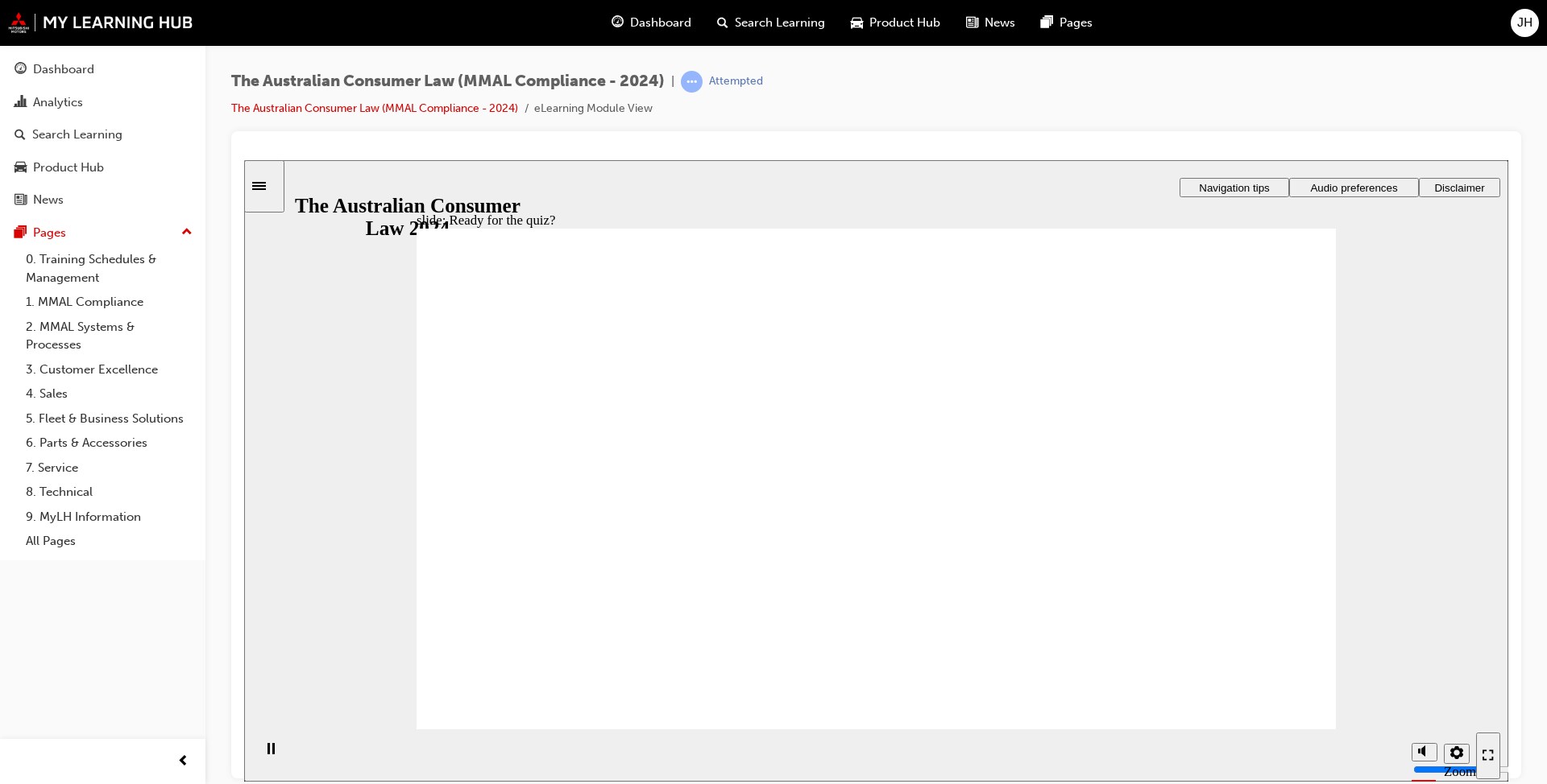
radio input "false"
radio input "true"
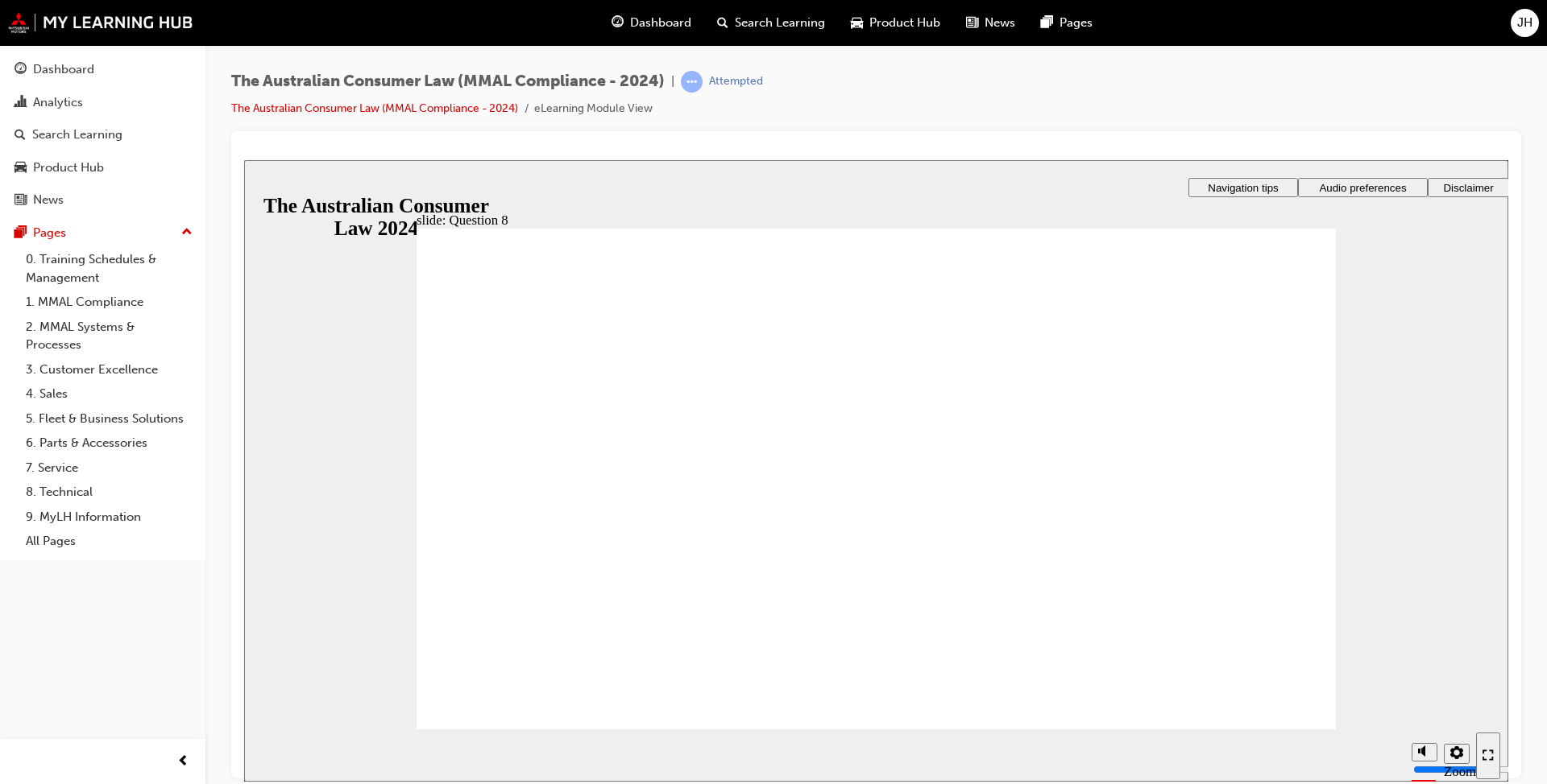
radio input "true"
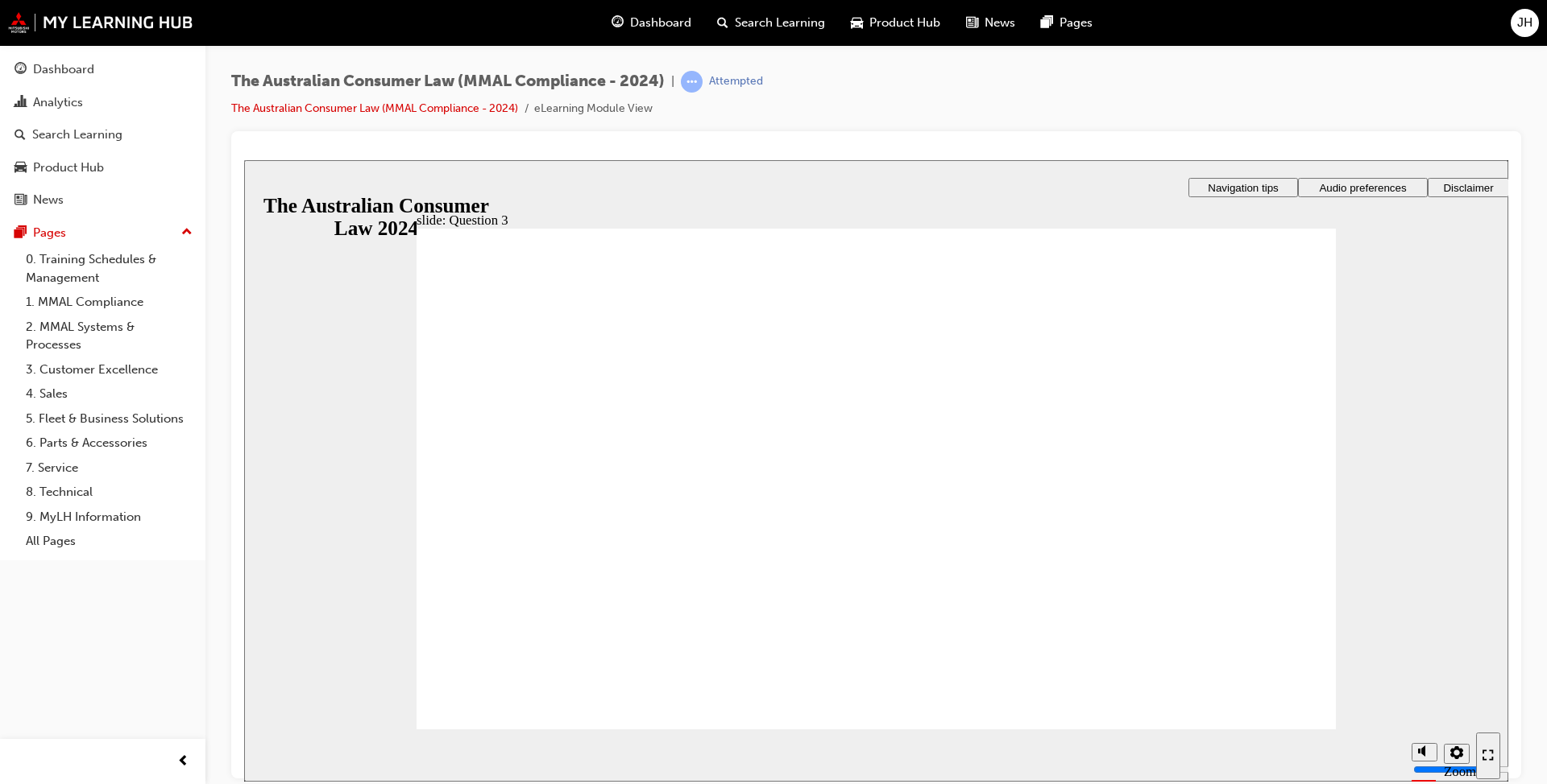
checkbox input "true"
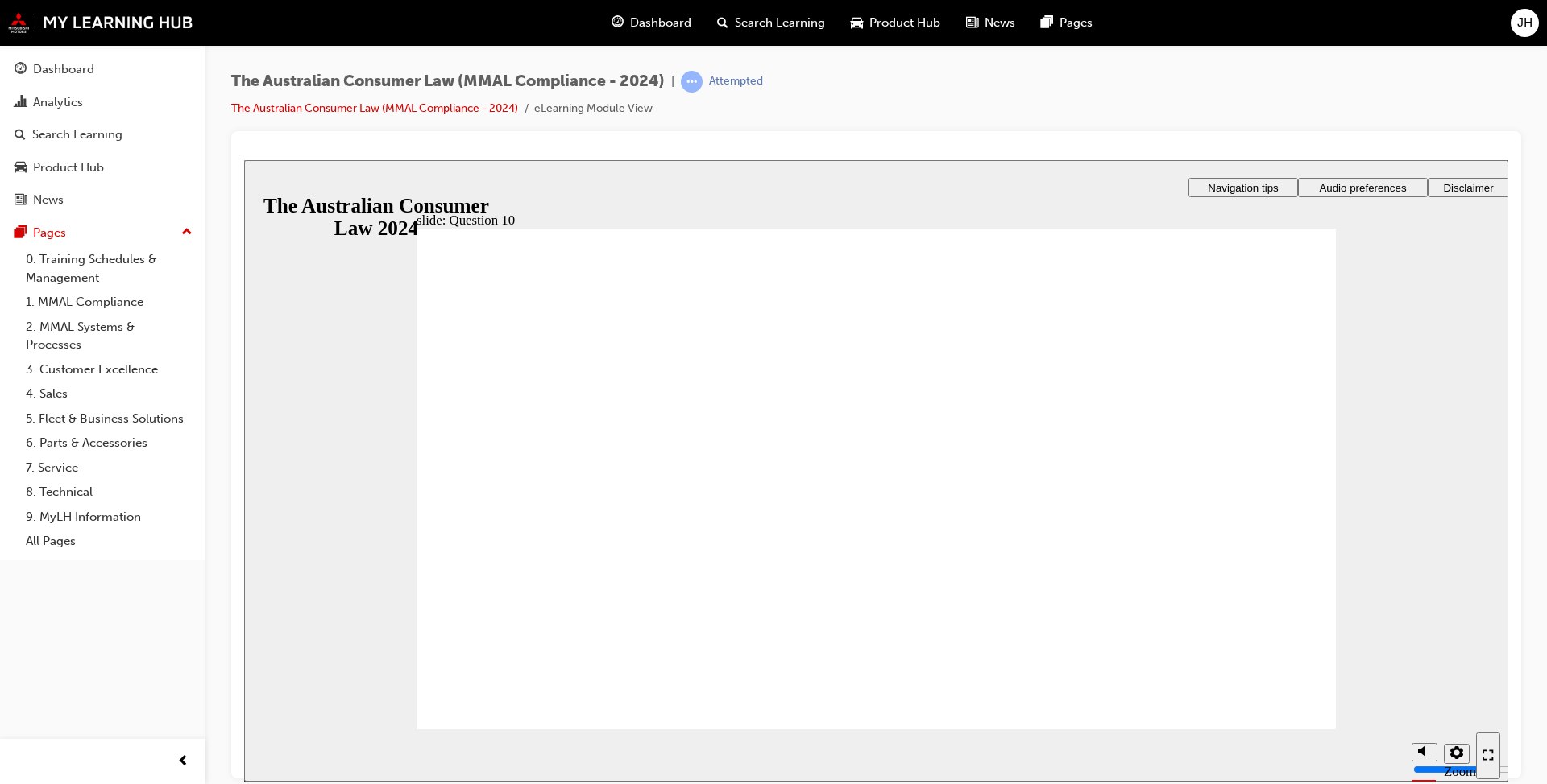
checkbox input "true"
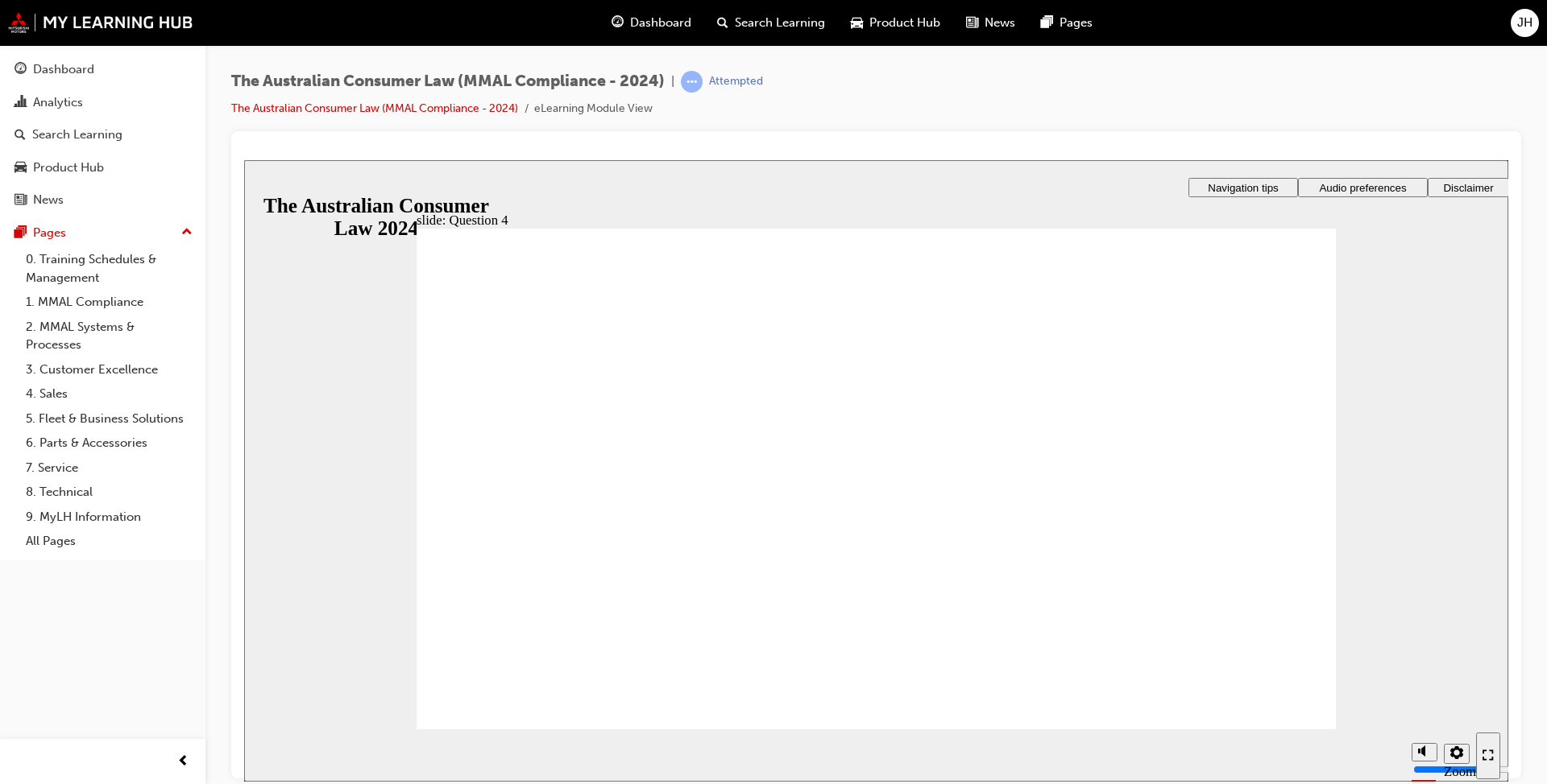
checkbox input "true"
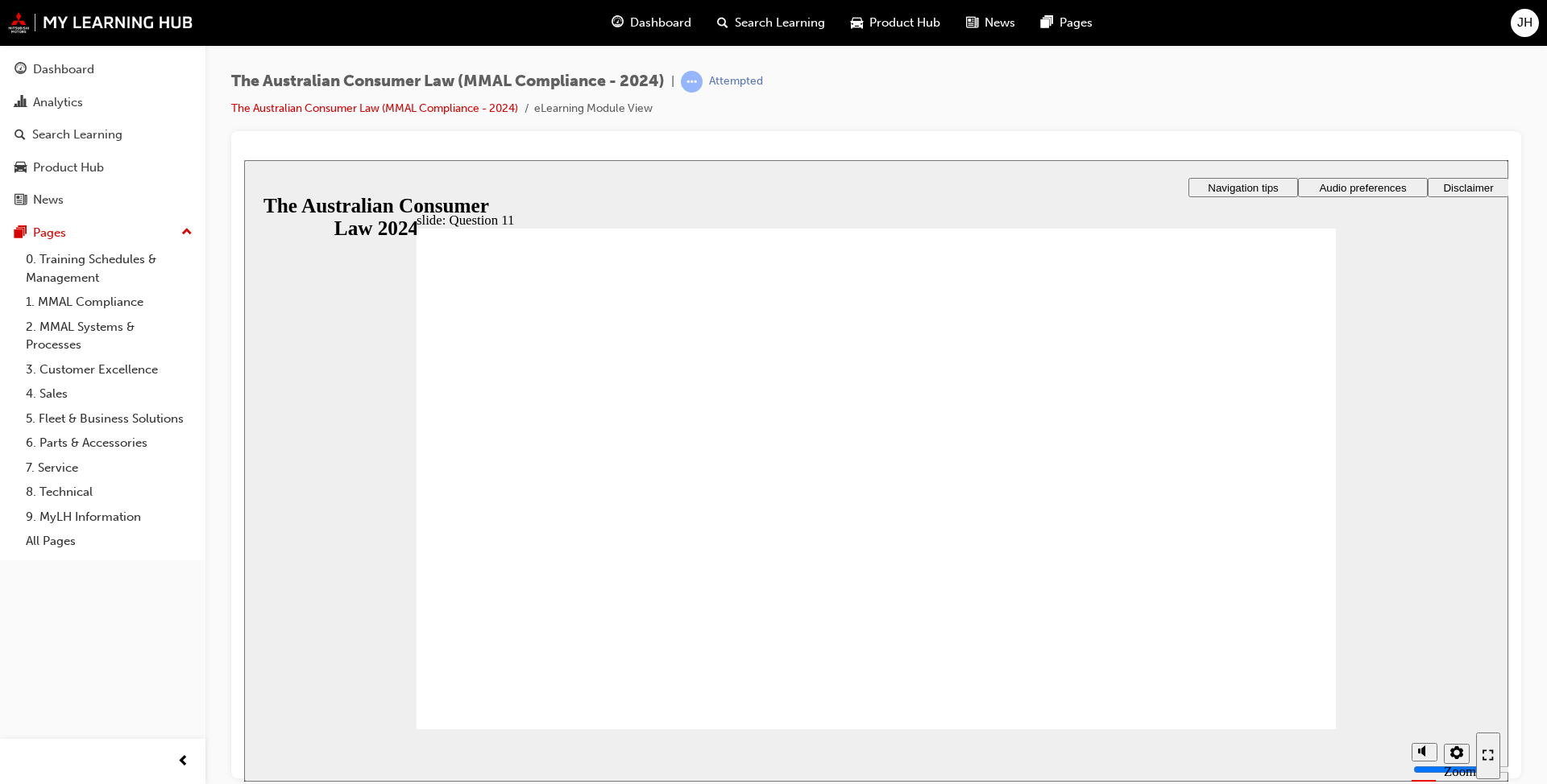
checkbox input "true"
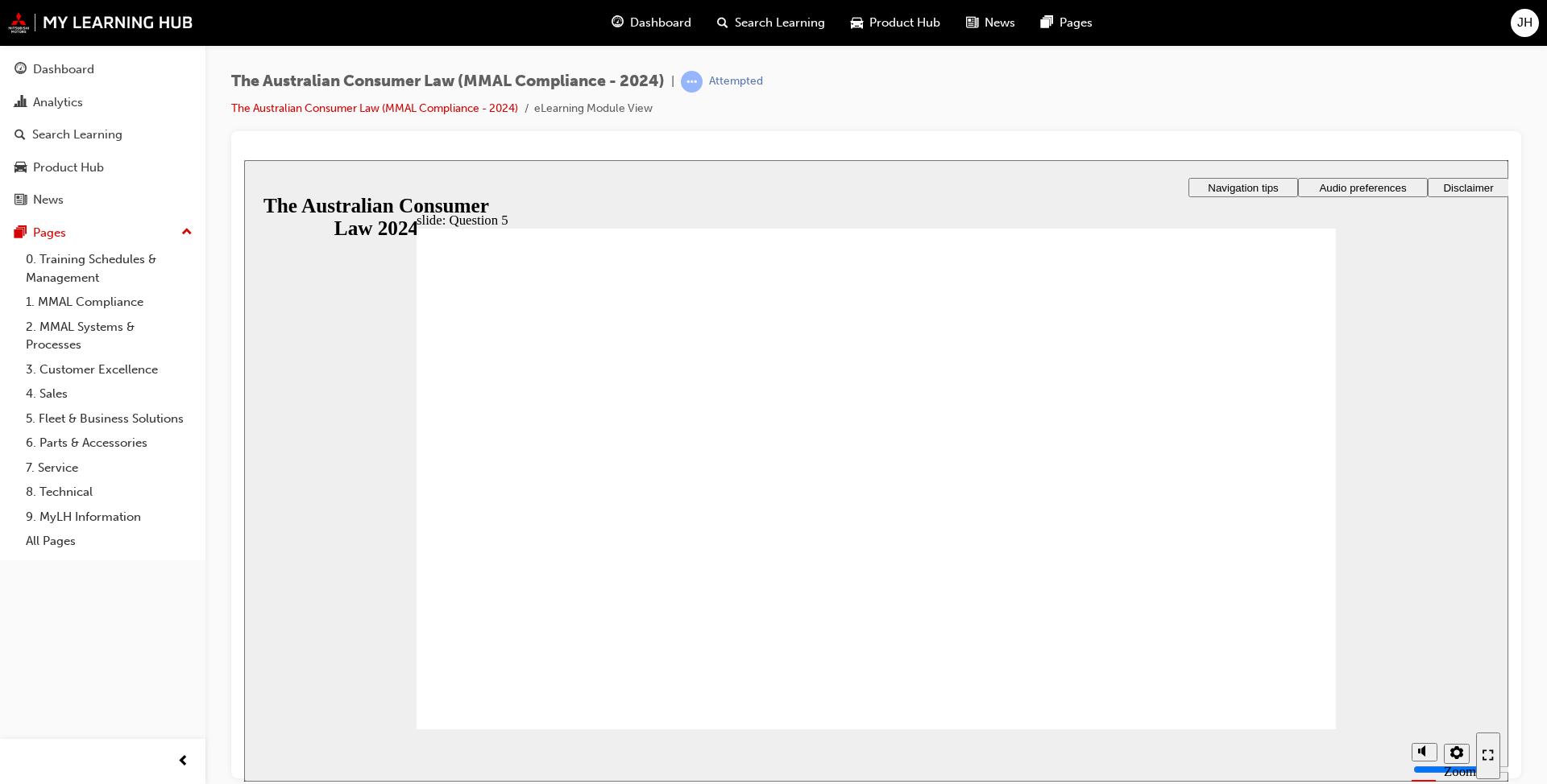
radio input "true"
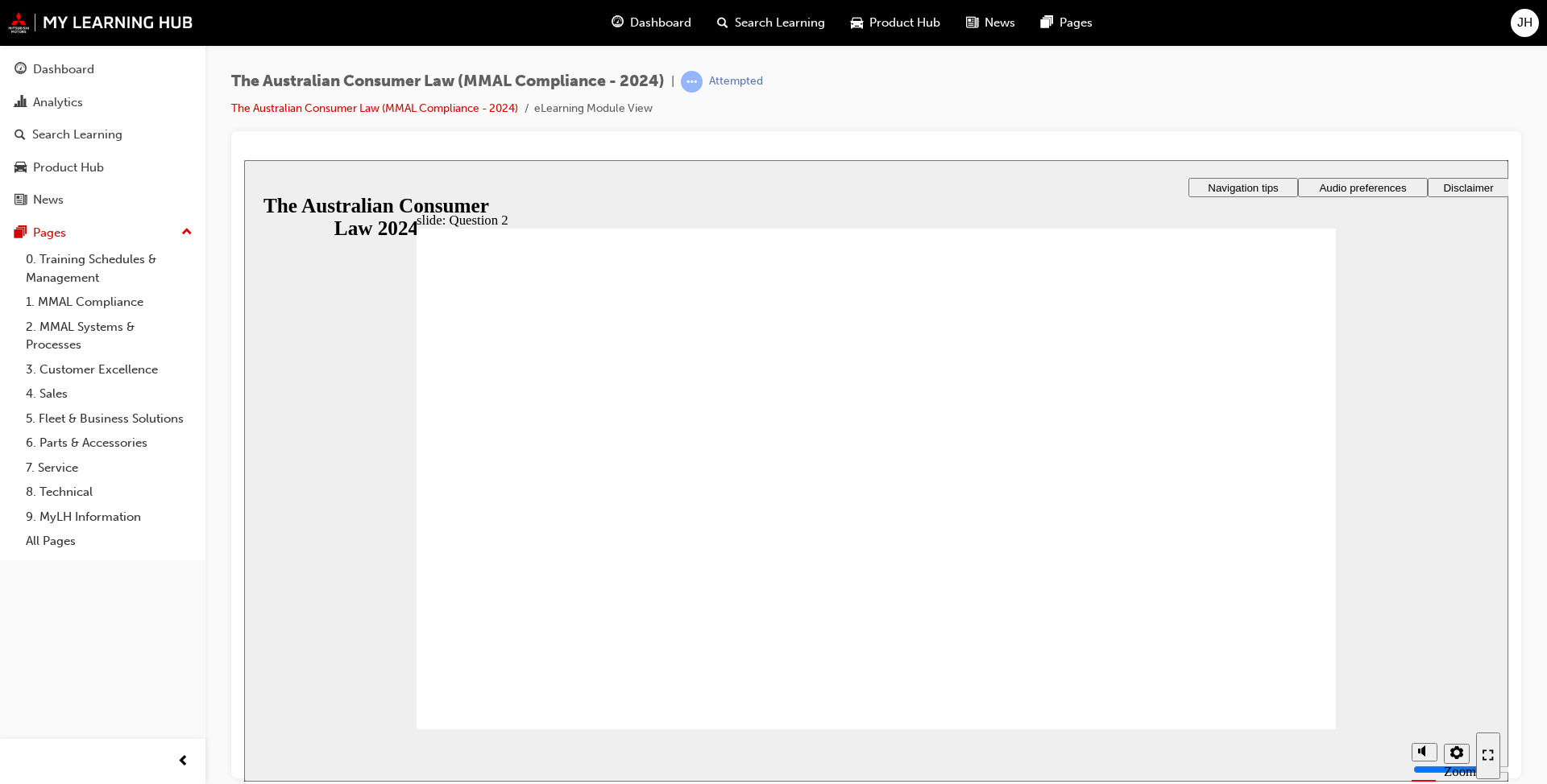
checkbox input "true"
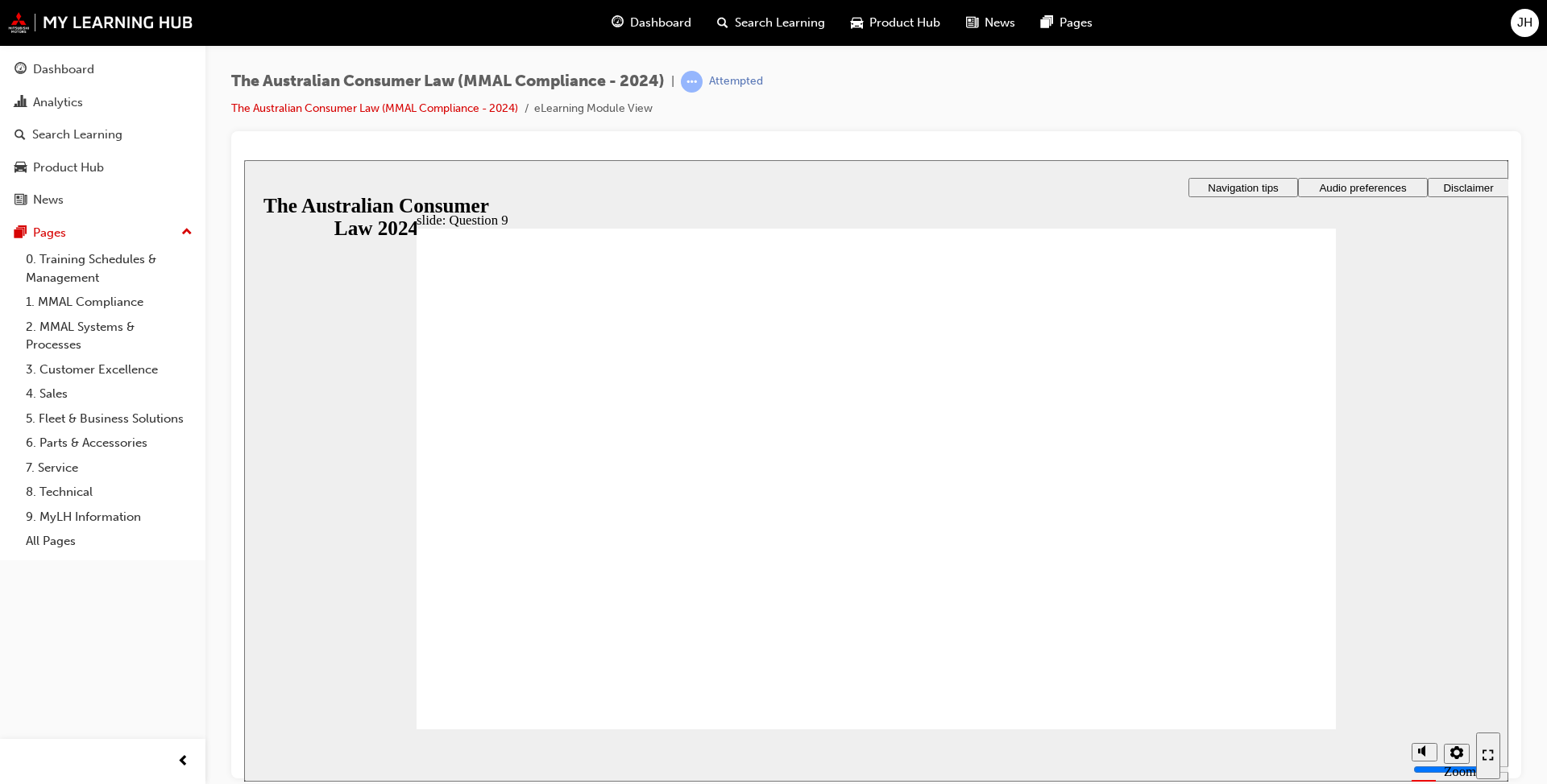
checkbox input "true"
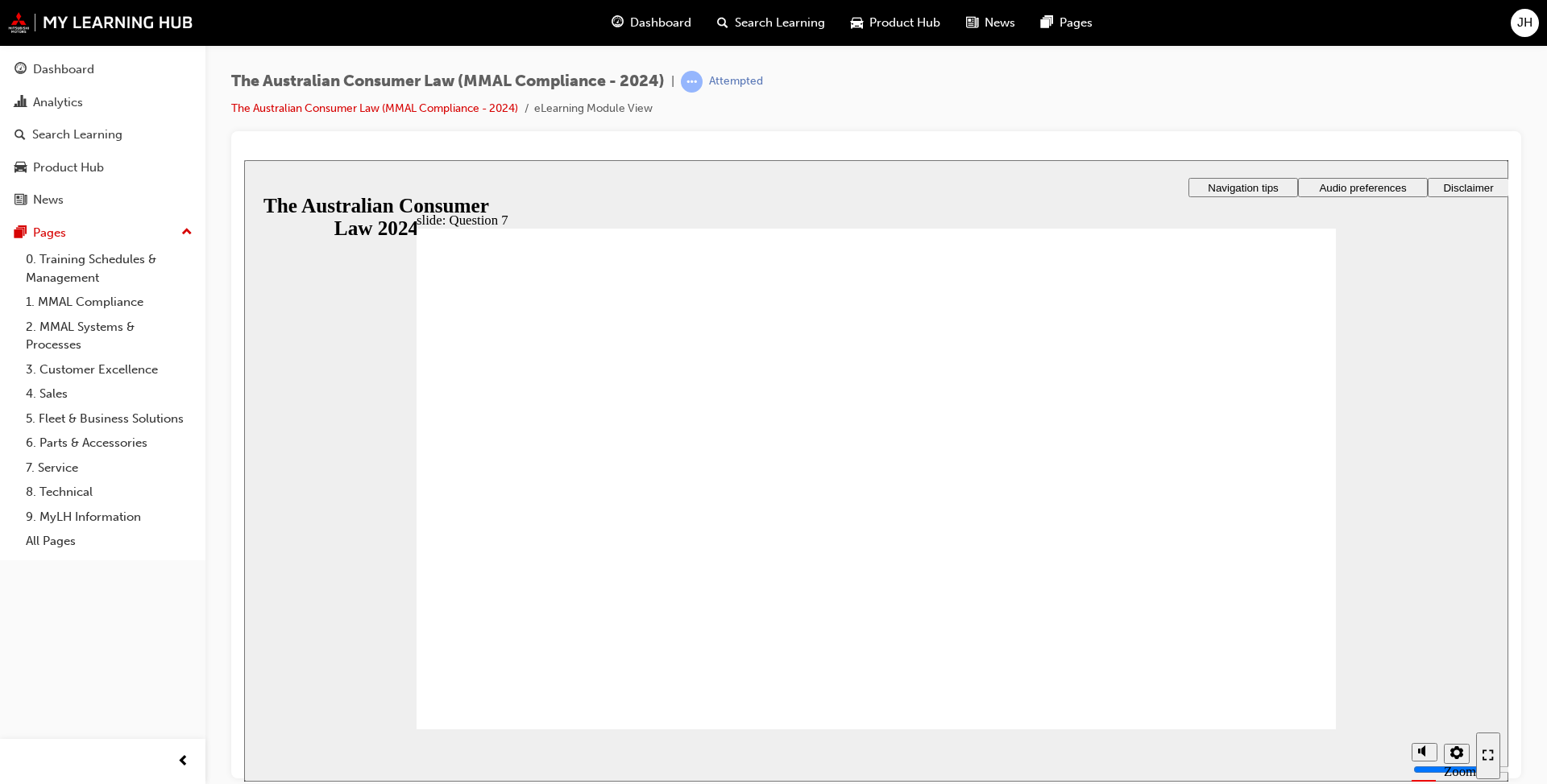
radio input "true"
radio input "false"
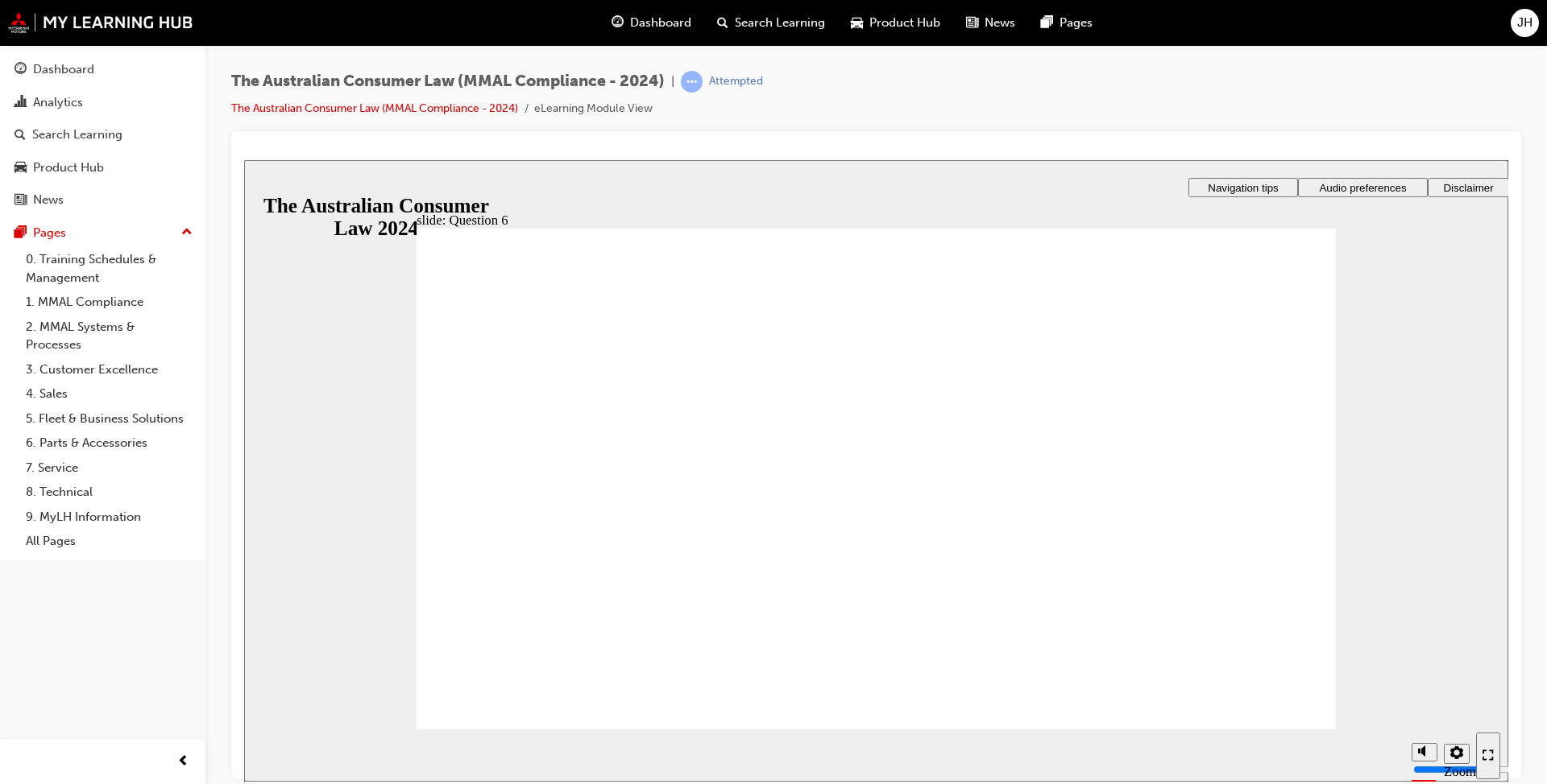
radio input "true"
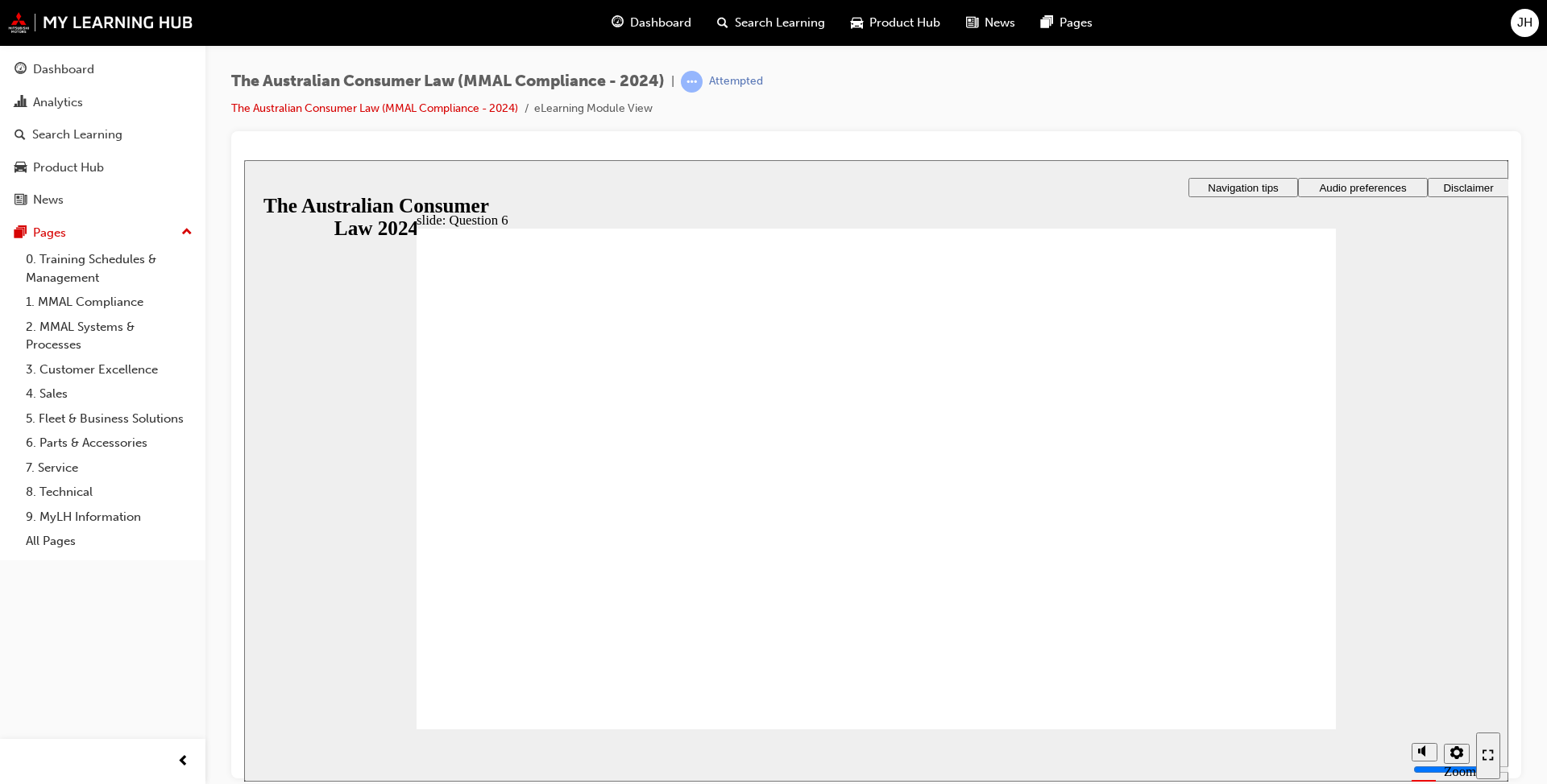
radio input "false"
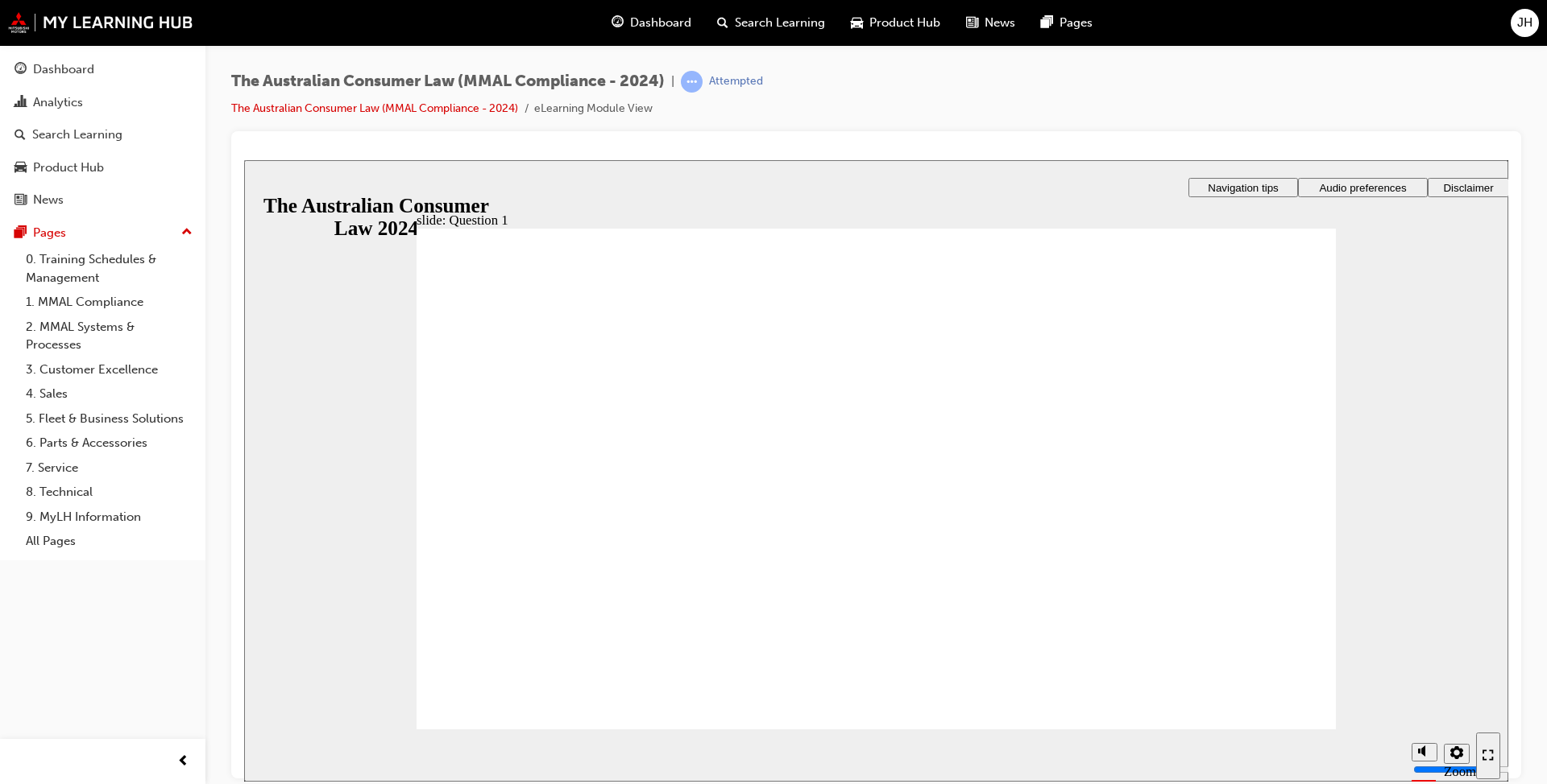
radio input "true"
checkbox input "true"
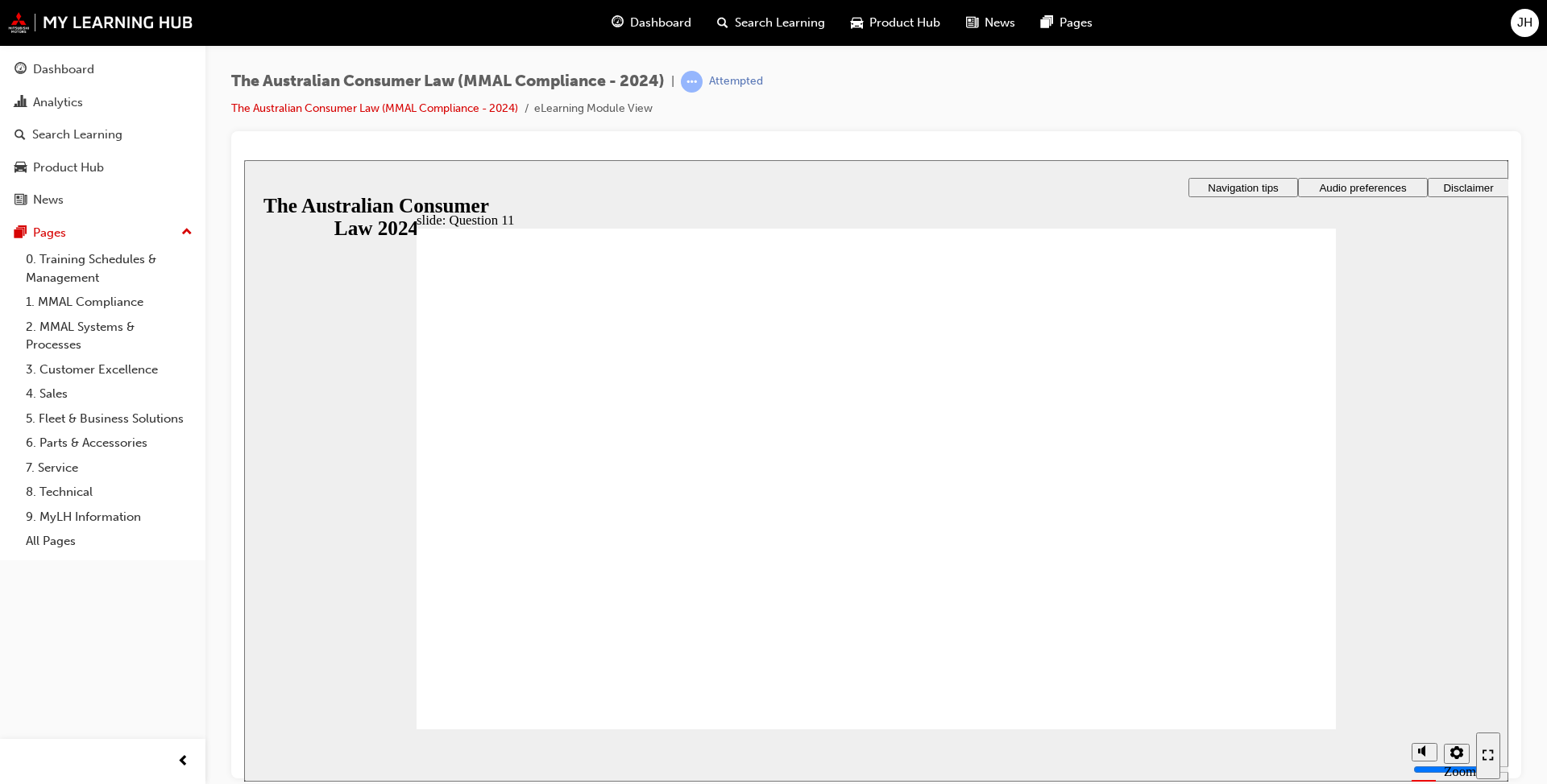
checkbox input "true"
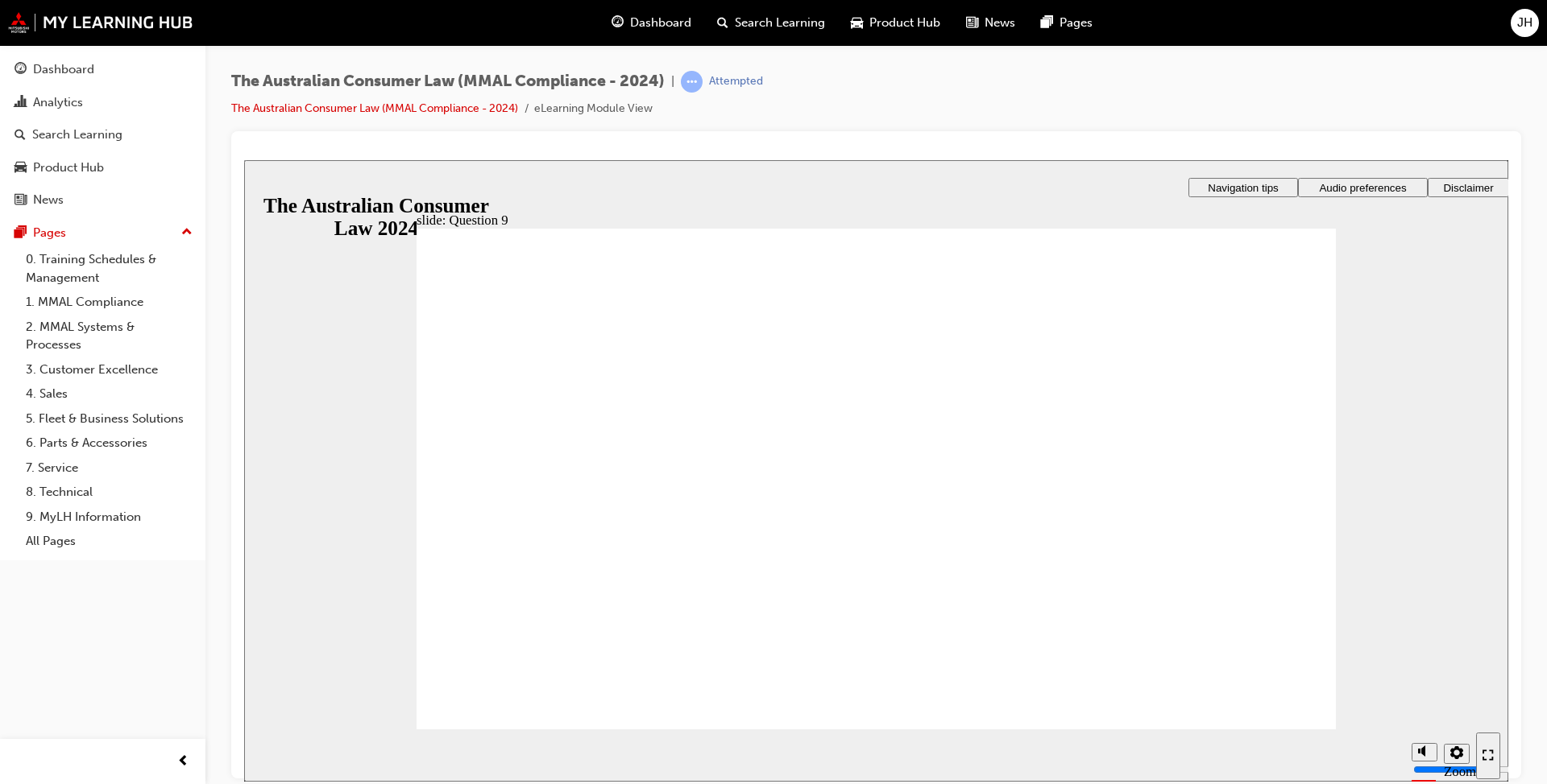
checkbox input "true"
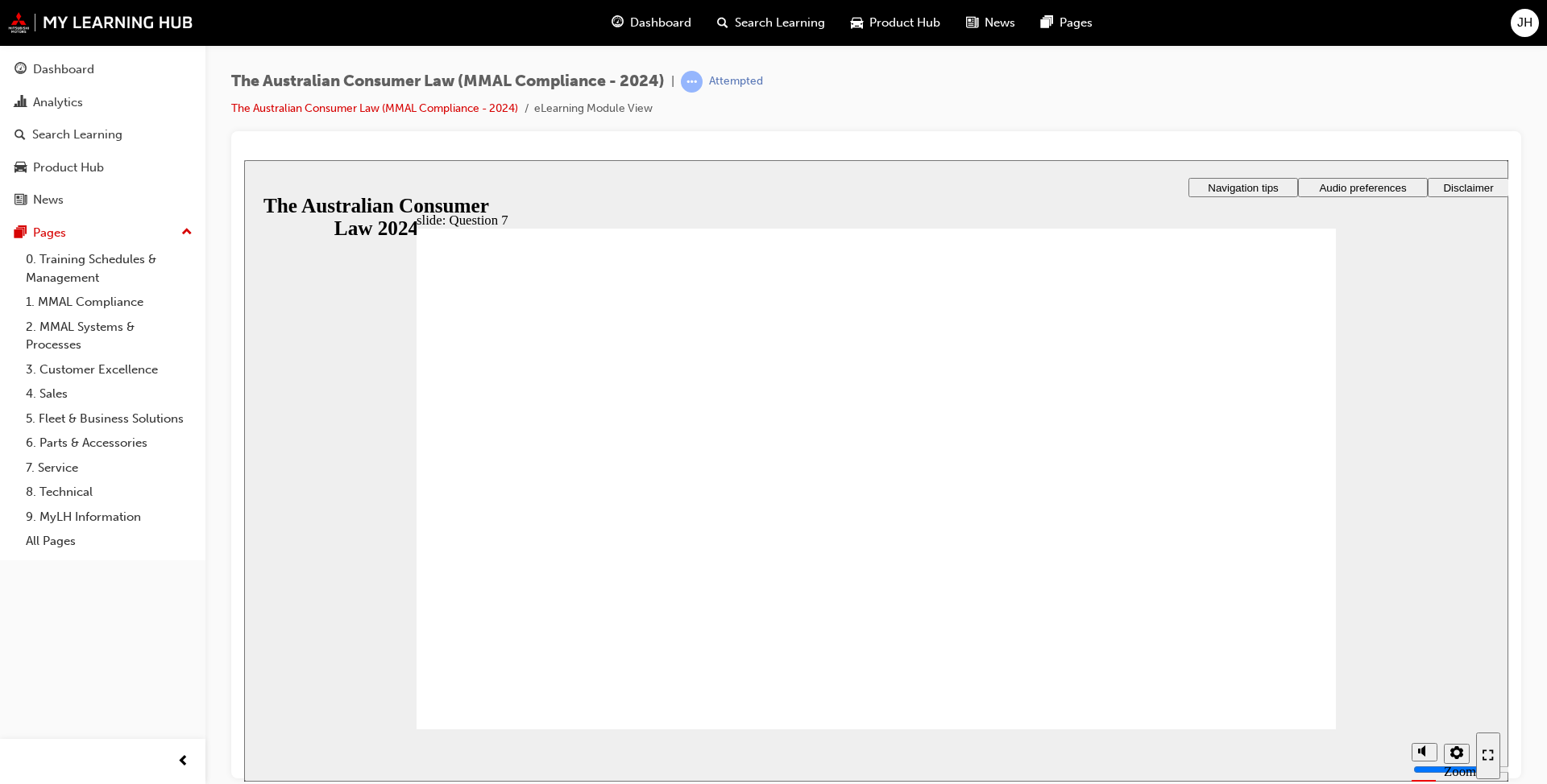
checkbox input "true"
radio input "true"
drag, startPoint x: 441, startPoint y: 549, endPoint x: 518, endPoint y: 700, distance: 169.5
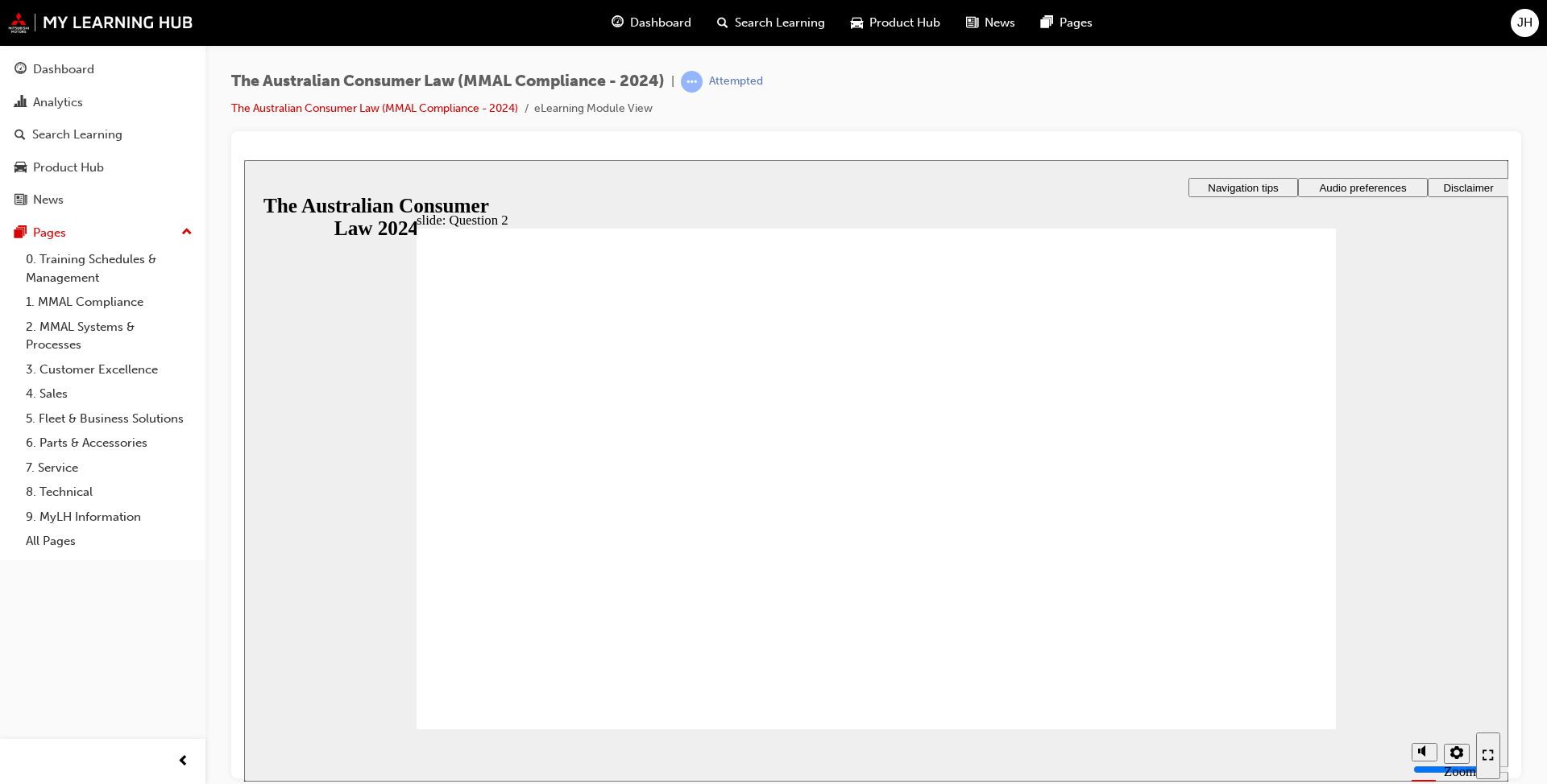
checkbox input "true"
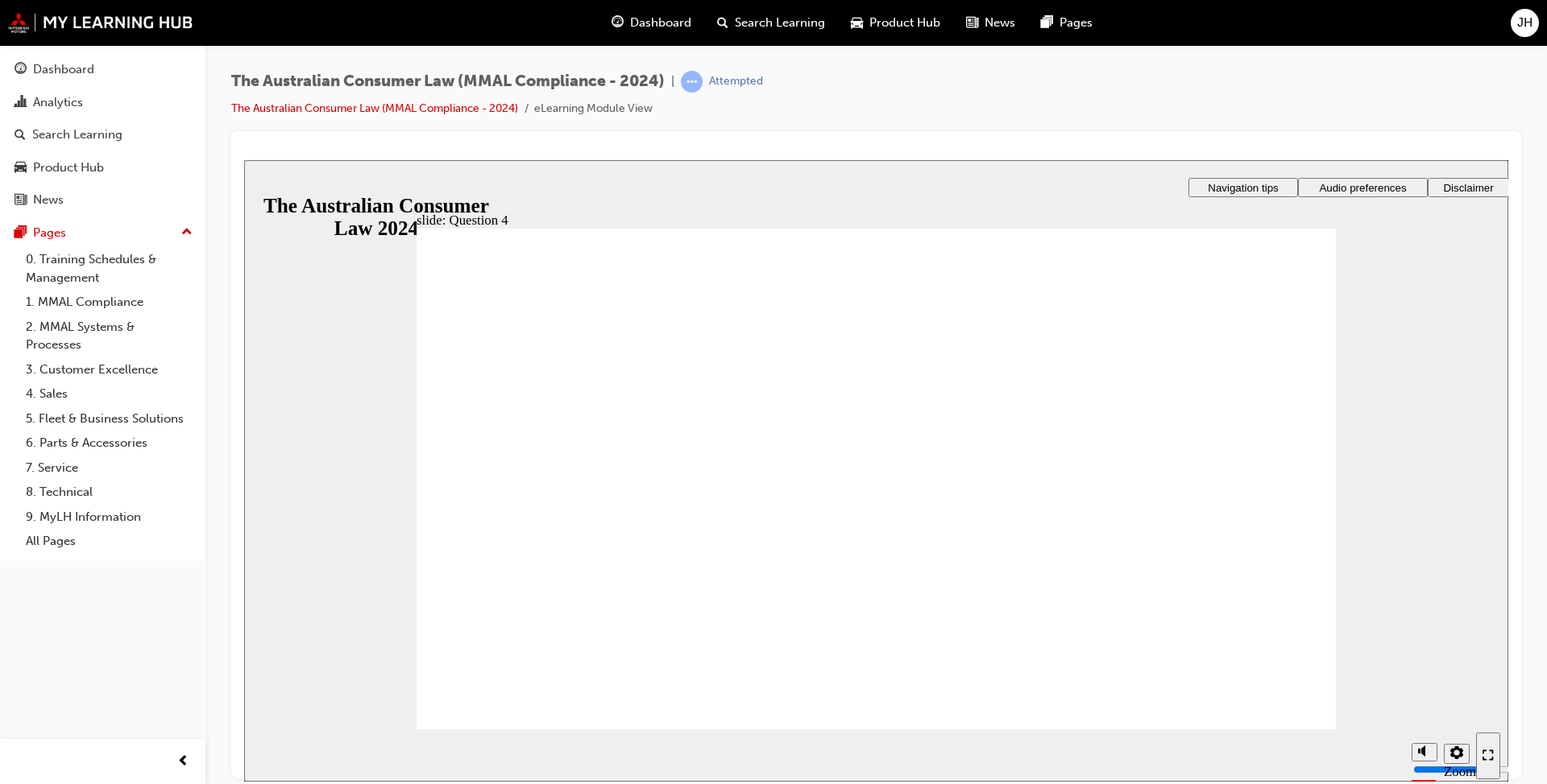
checkbox input "true"
radio input "true"
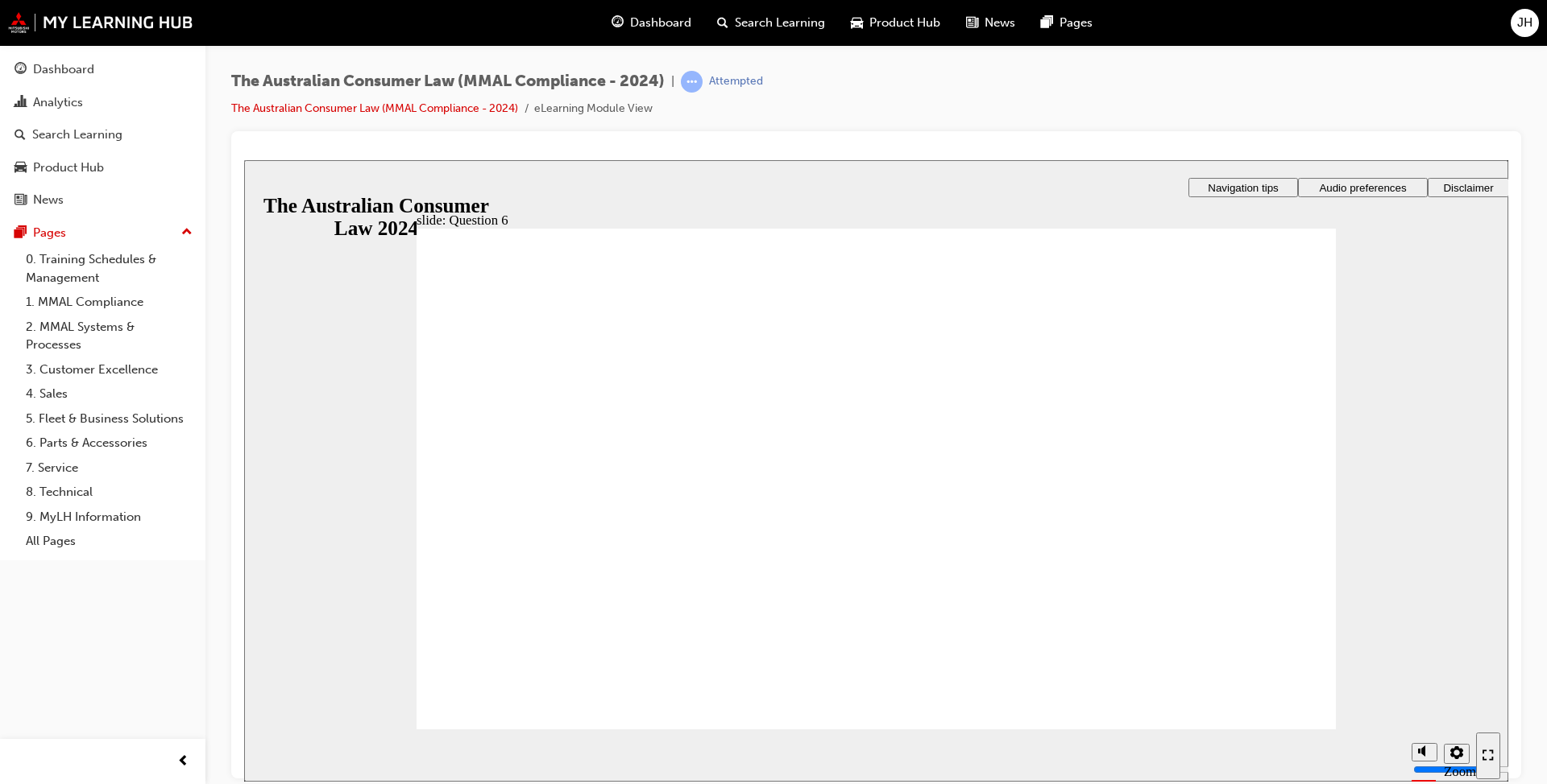
checkbox input "true"
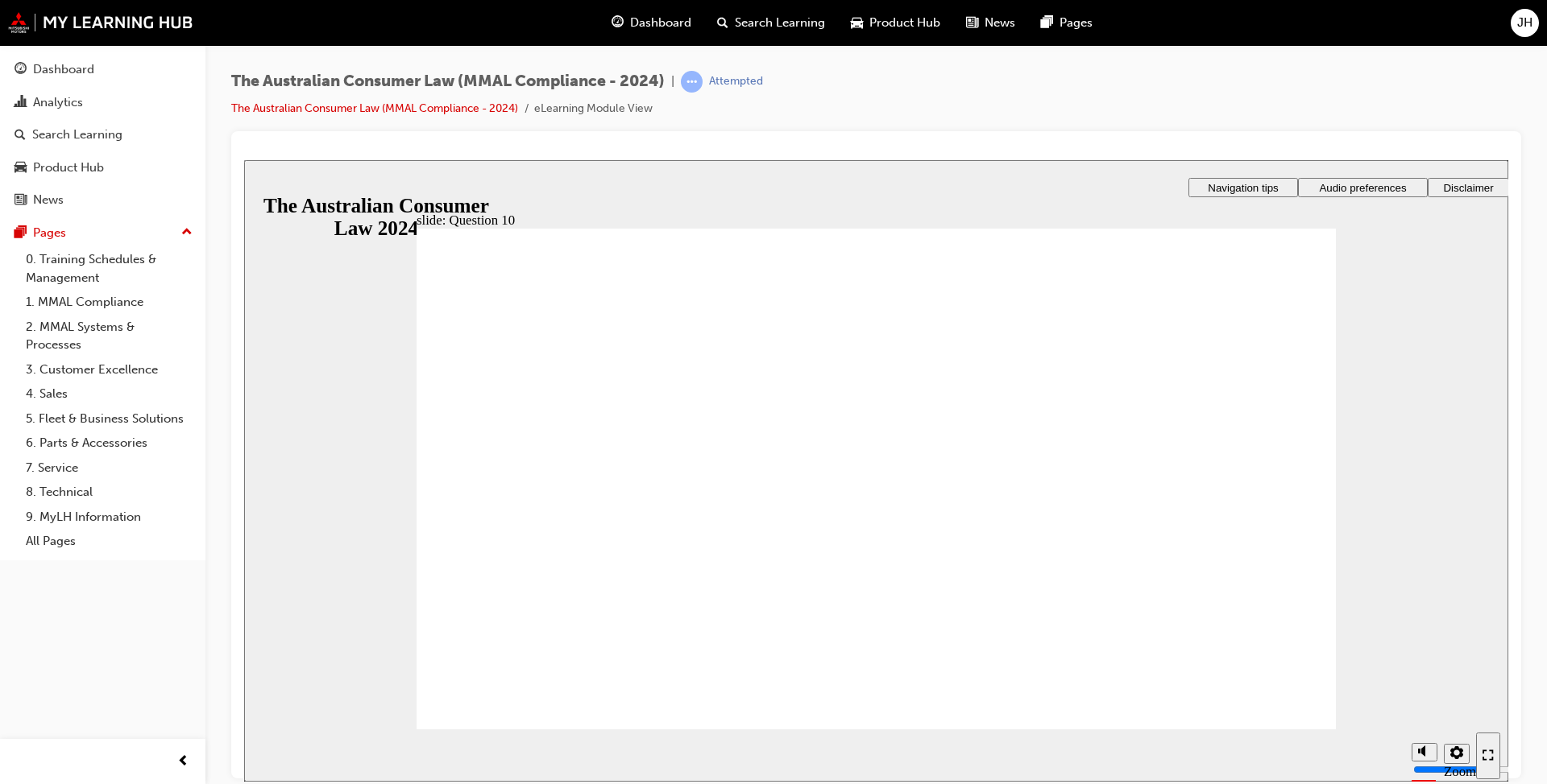
radio input "true"
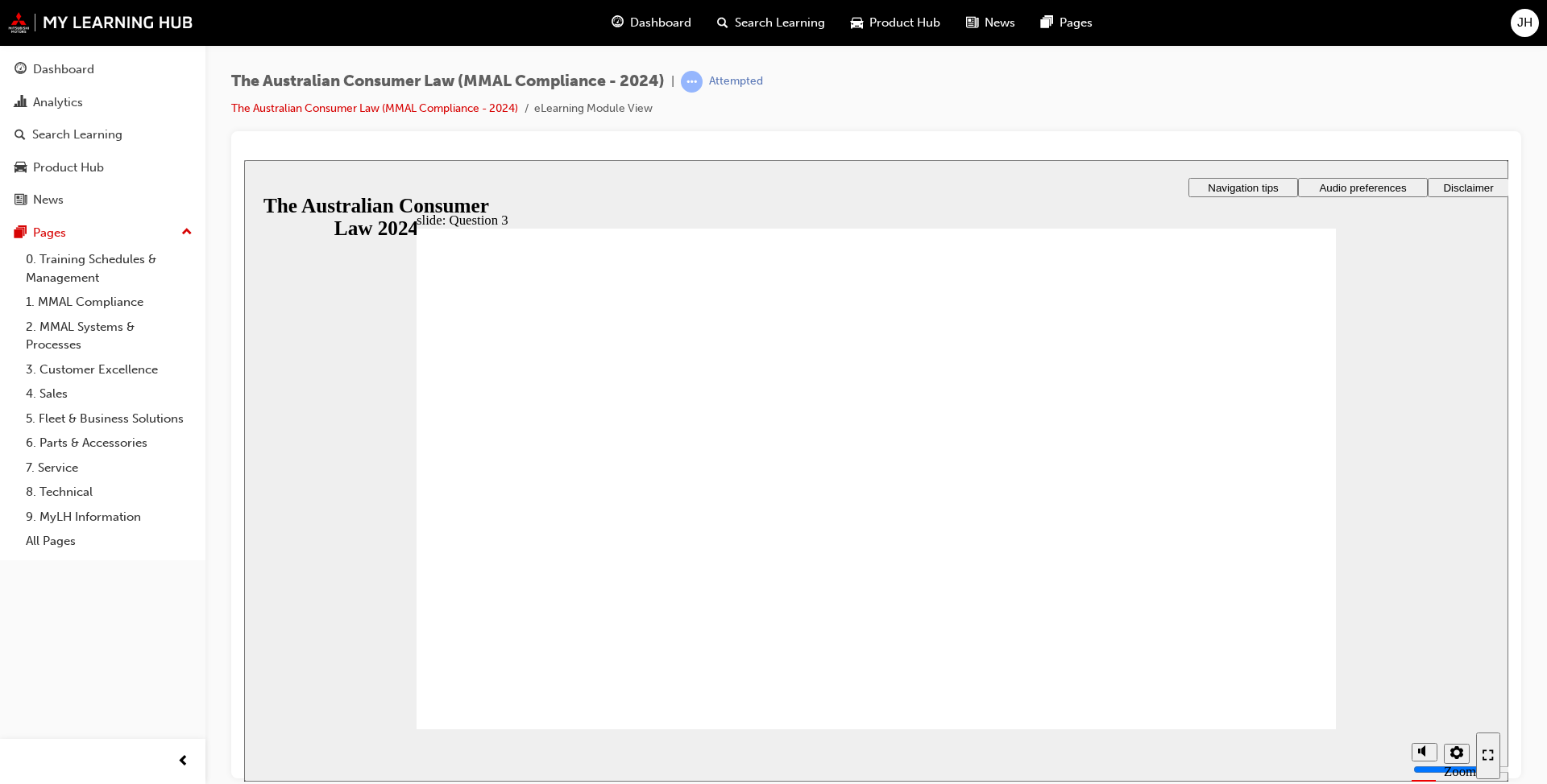
drag, startPoint x: 512, startPoint y: 694, endPoint x: 522, endPoint y: 704, distance: 14.1
radio input "false"
radio input "true"
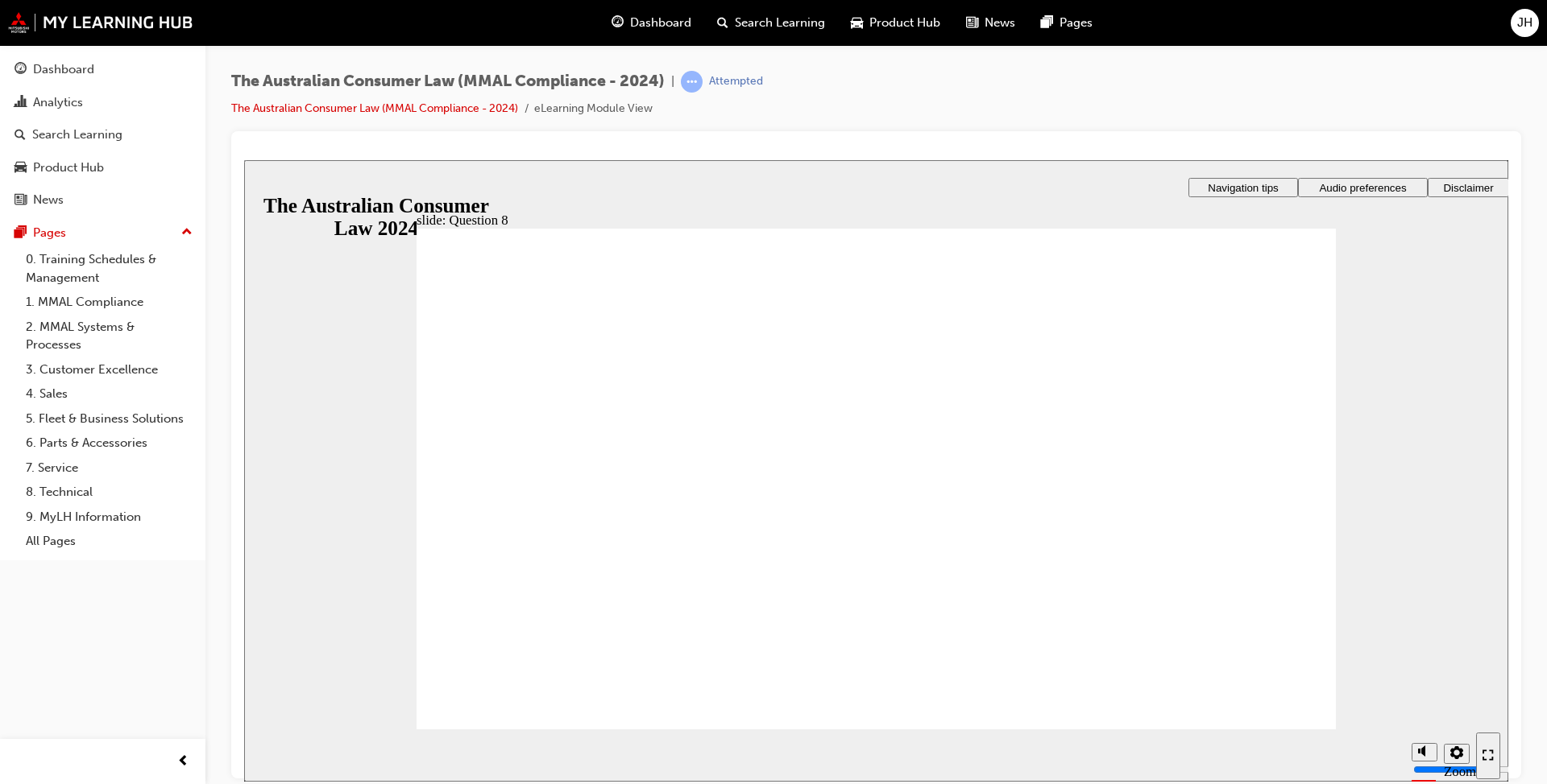
radio input "true"
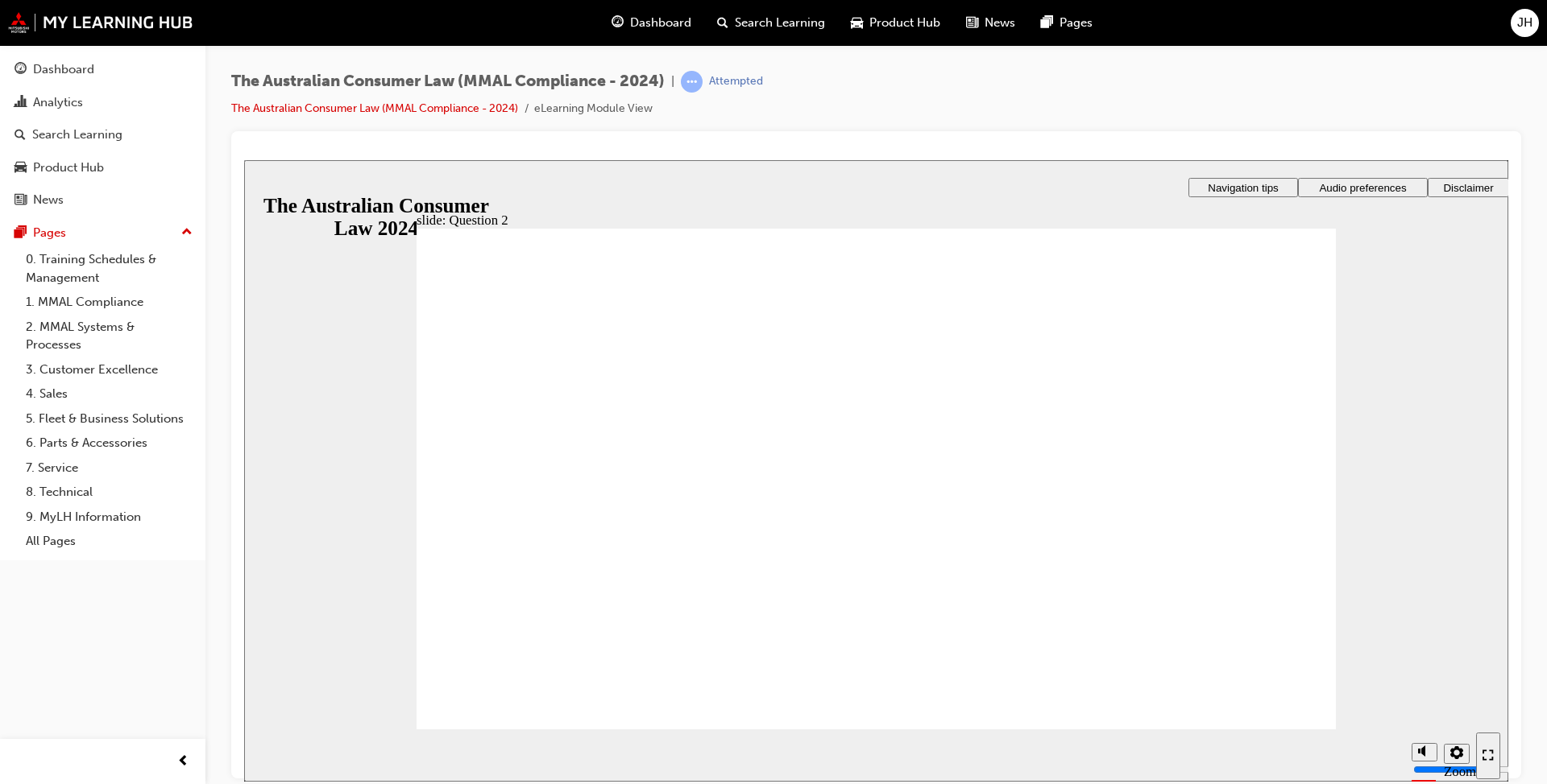
radio input "true"
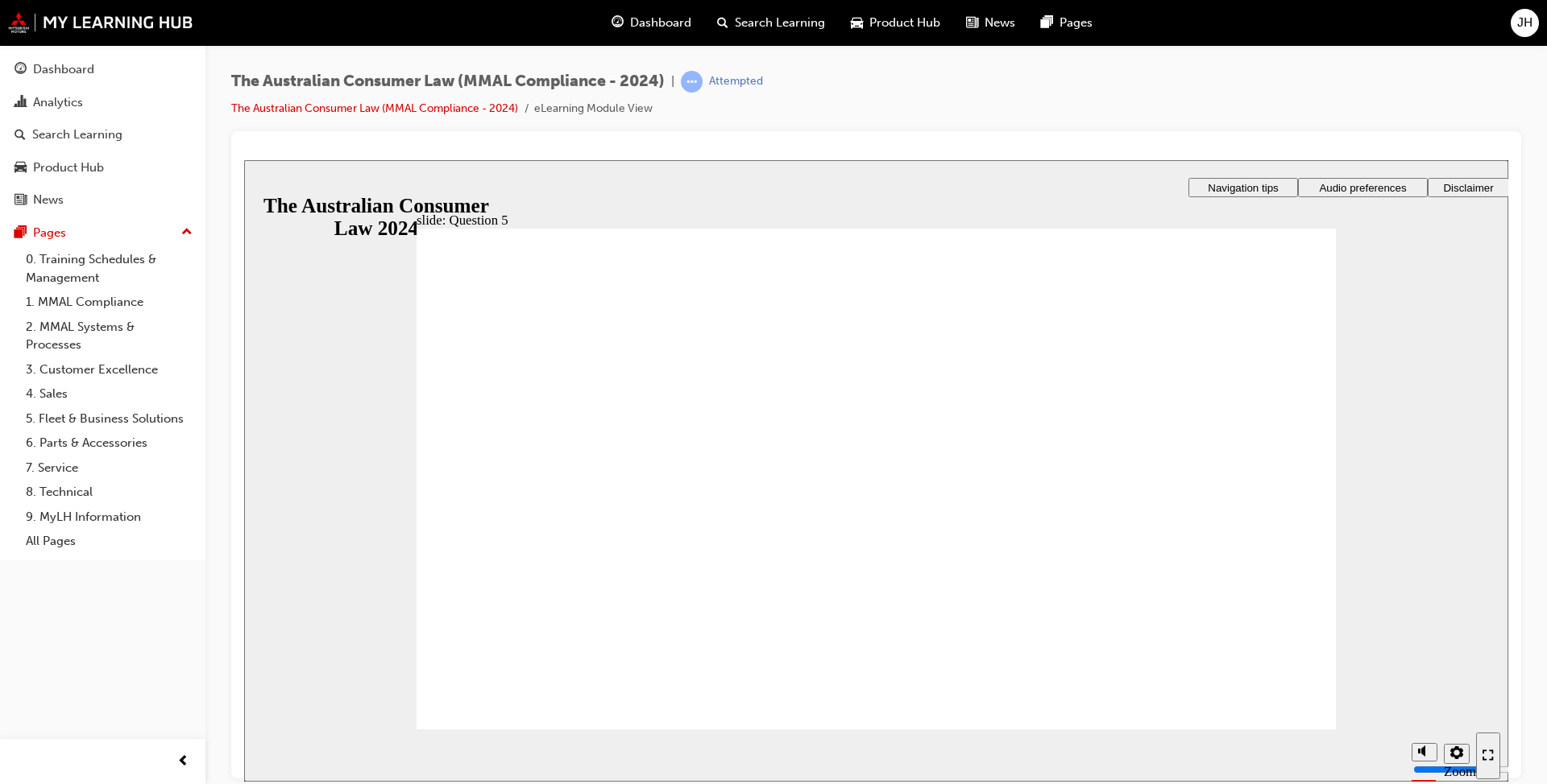
radio input "true"
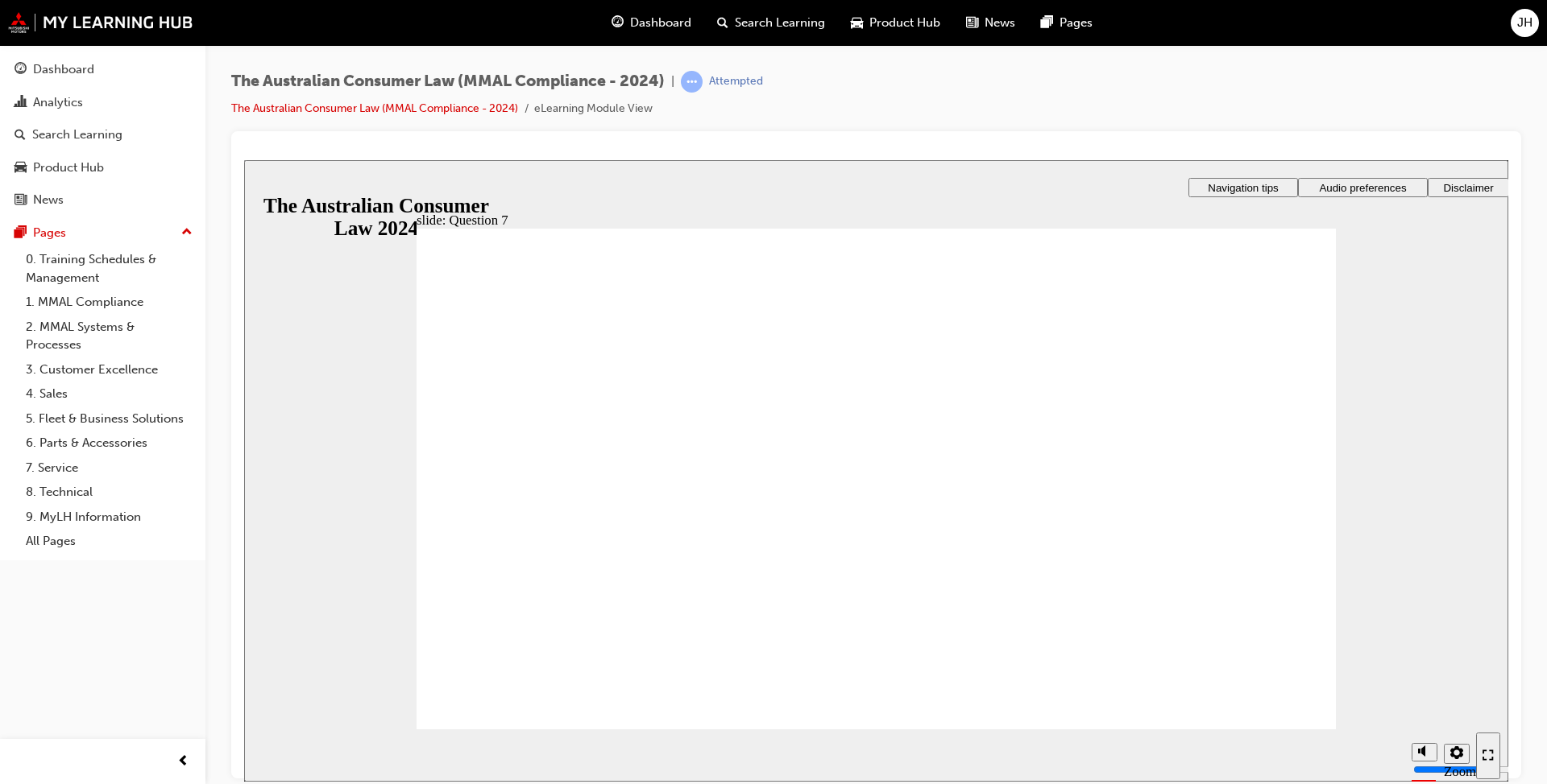
checkbox input "true"
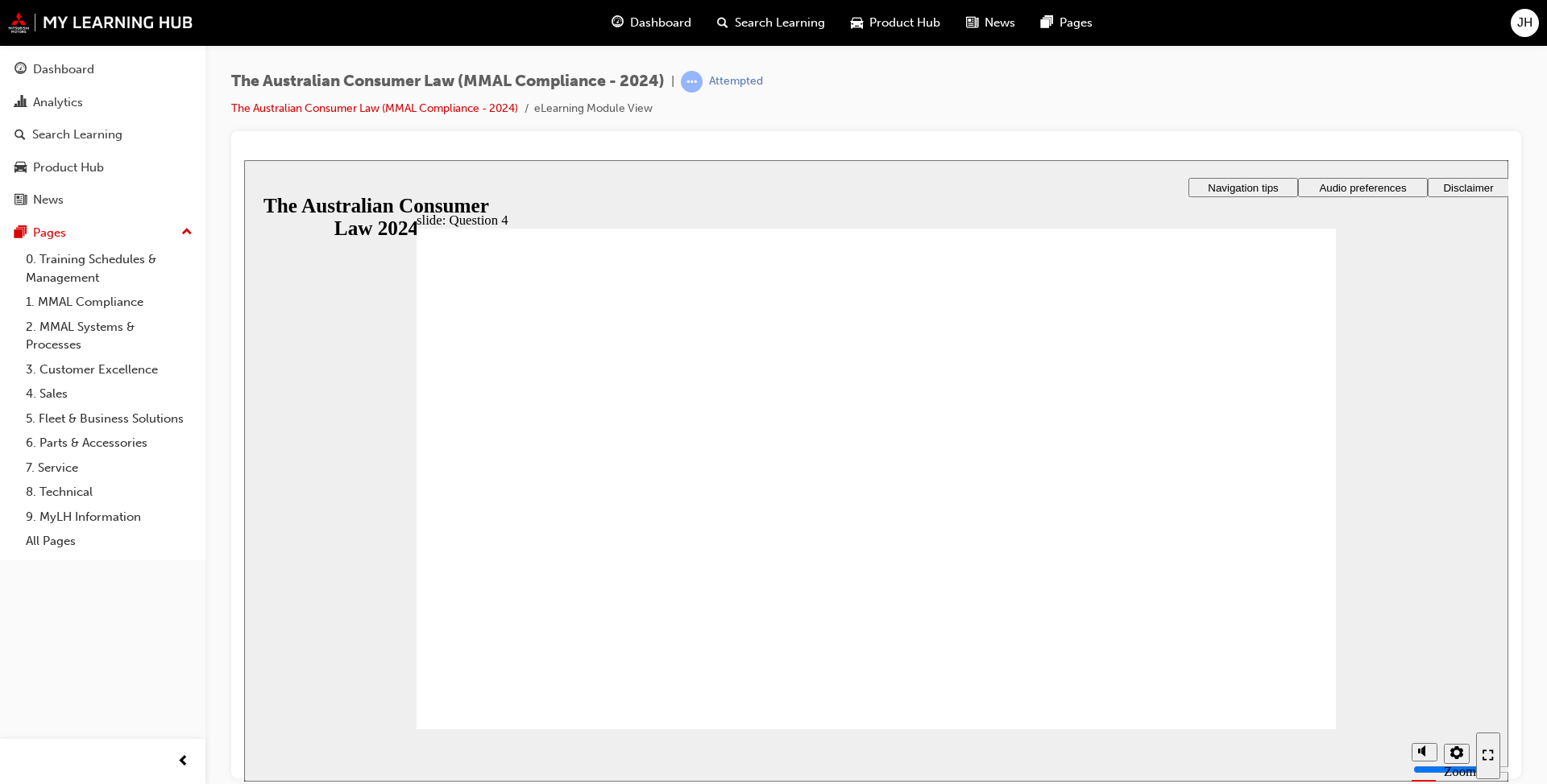
checkbox input "true"
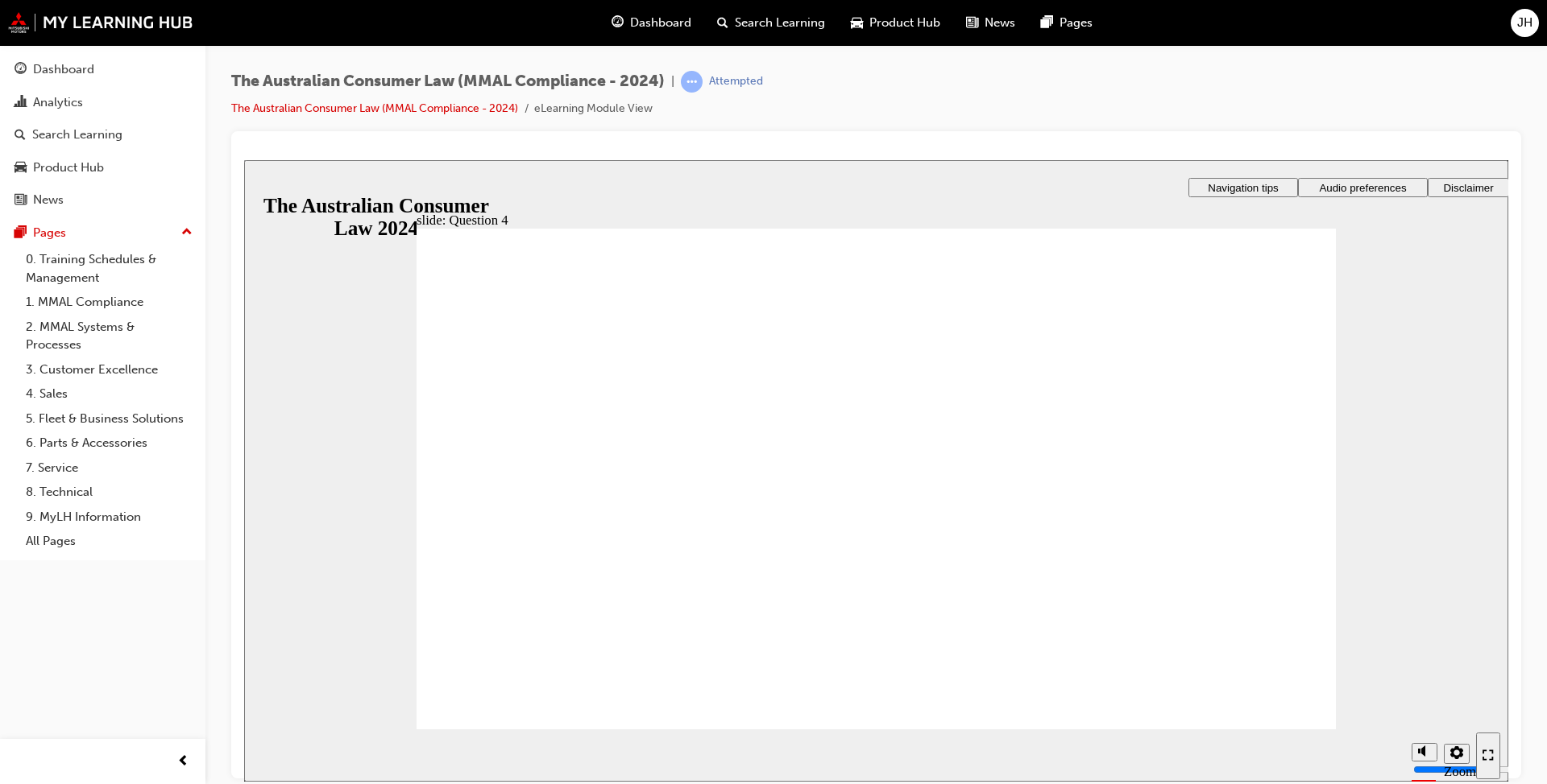
radio input "true"
checkbox input "true"
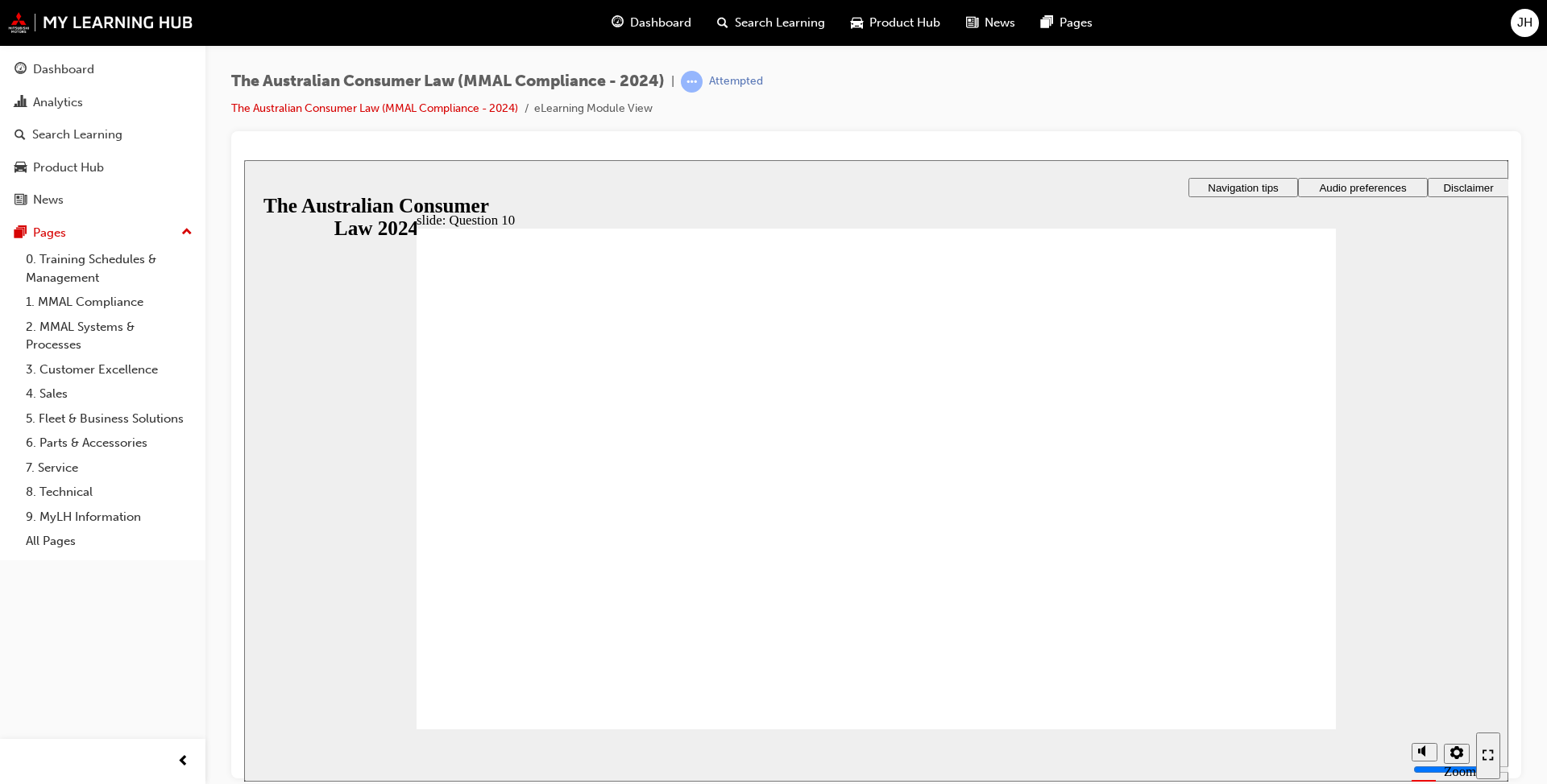
checkbox input "true"
drag, startPoint x: 533, startPoint y: 681, endPoint x: 533, endPoint y: 690, distance: 9.0
